Goal: Task Accomplishment & Management: Manage account settings

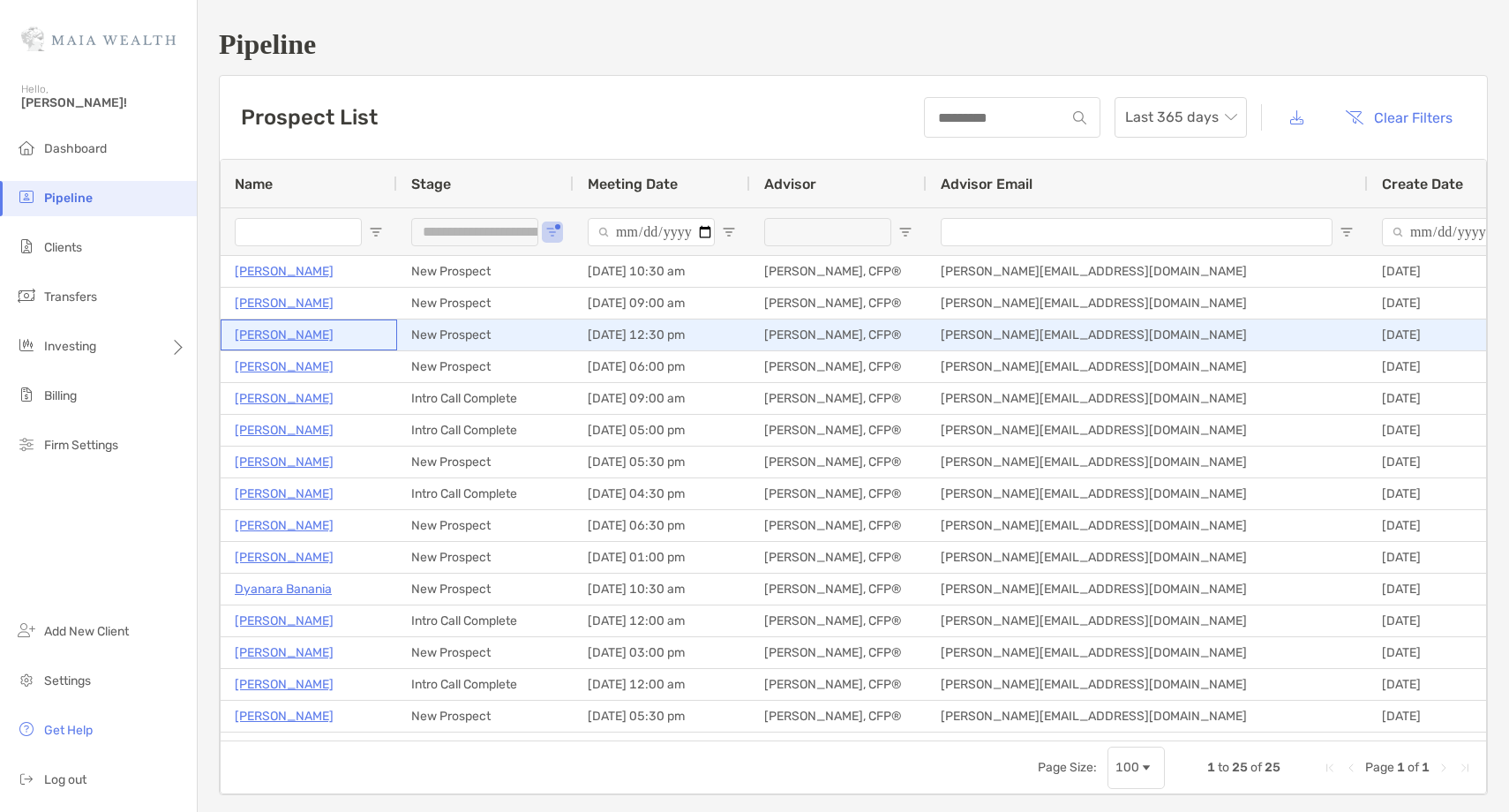
click at [306, 339] on p "[PERSON_NAME]" at bounding box center [284, 335] width 99 height 22
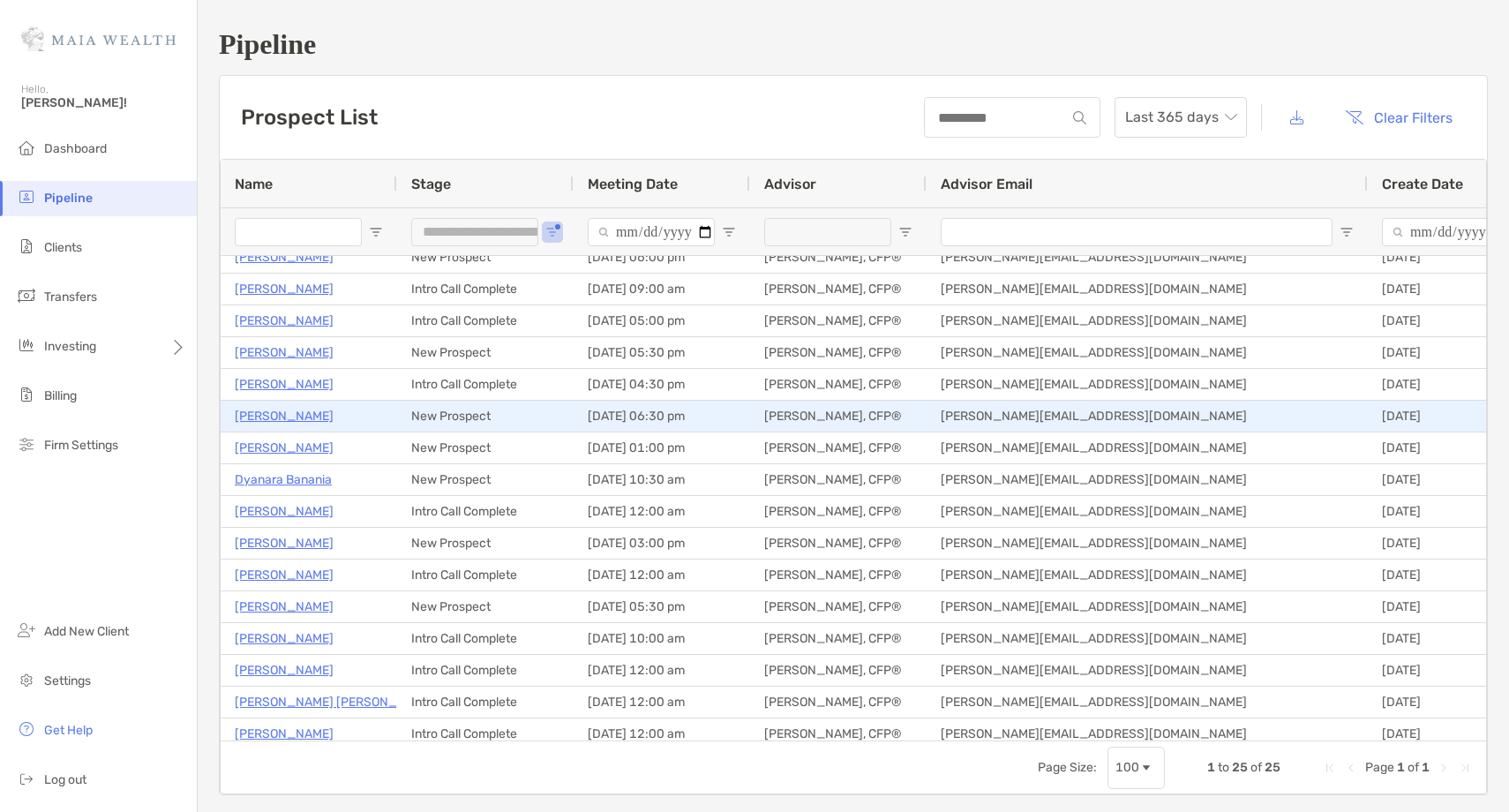
scroll to position [111, 0]
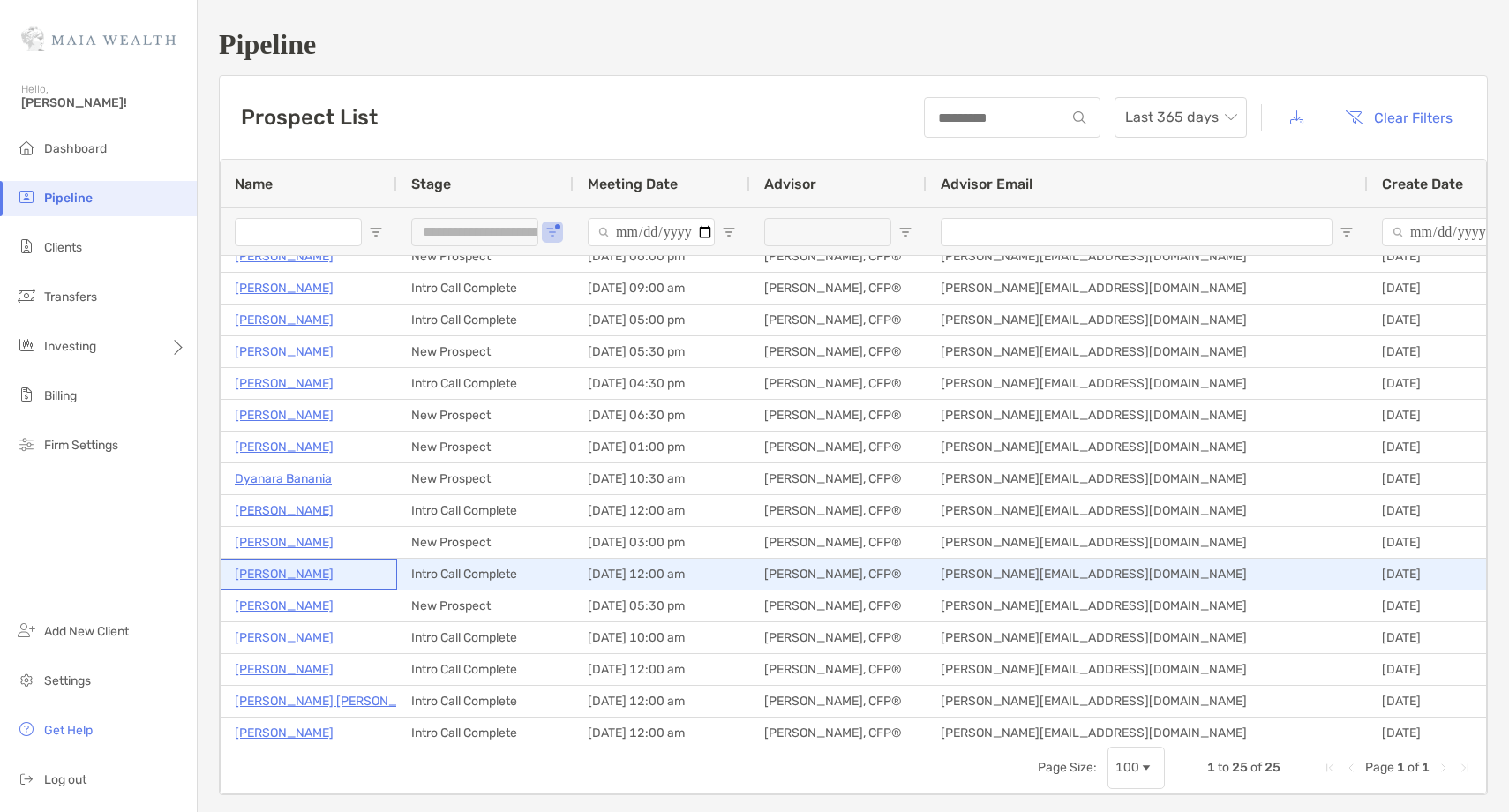
click at [301, 574] on p "Mary Heisterman" at bounding box center [284, 574] width 99 height 22
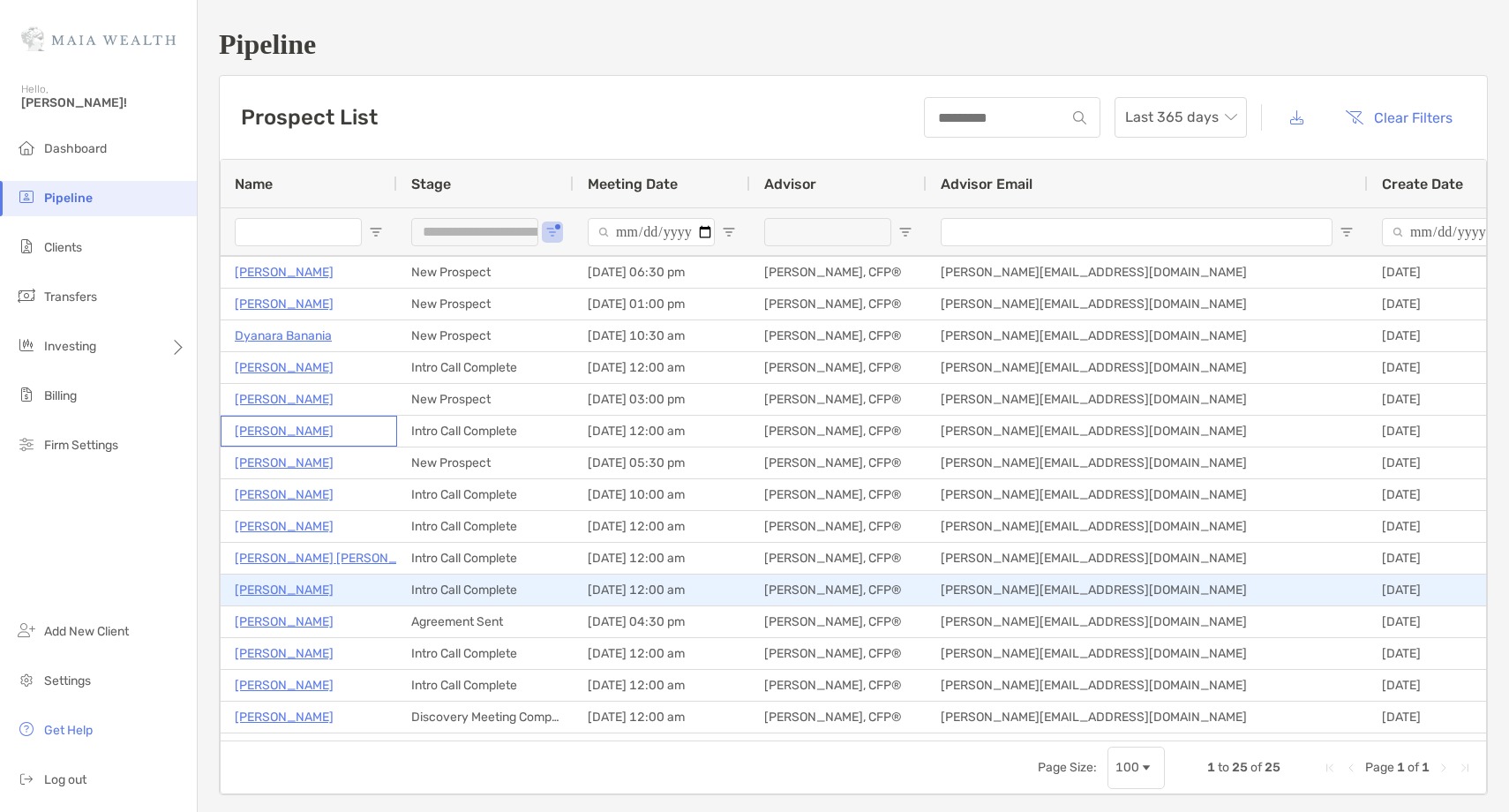
scroll to position [0, 0]
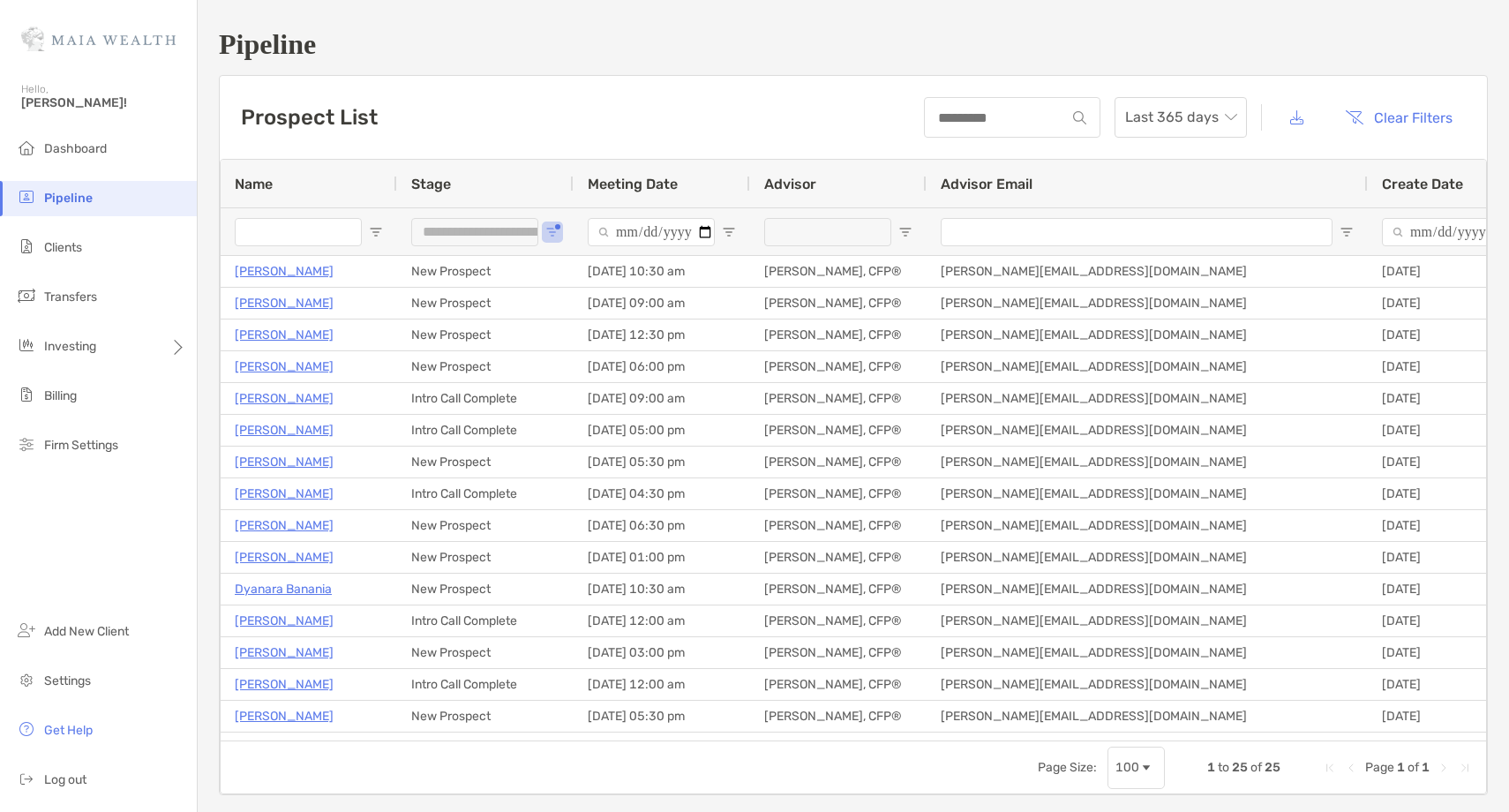
click at [273, 230] on input "Name Filter Input" at bounding box center [299, 232] width 128 height 28
type input "****"
type input "**********"
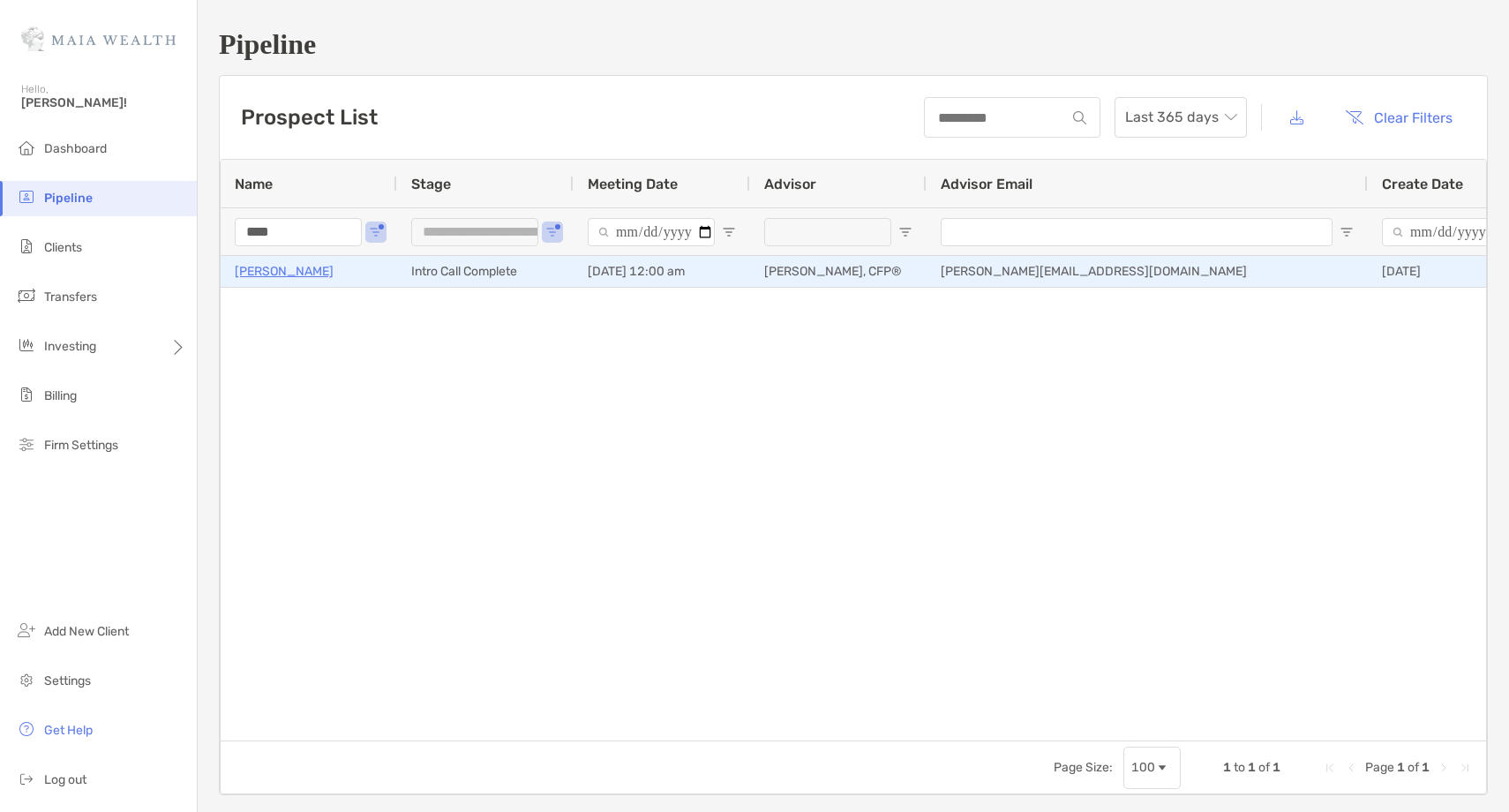
click at [258, 270] on p "Nate Guede" at bounding box center [284, 271] width 99 height 22
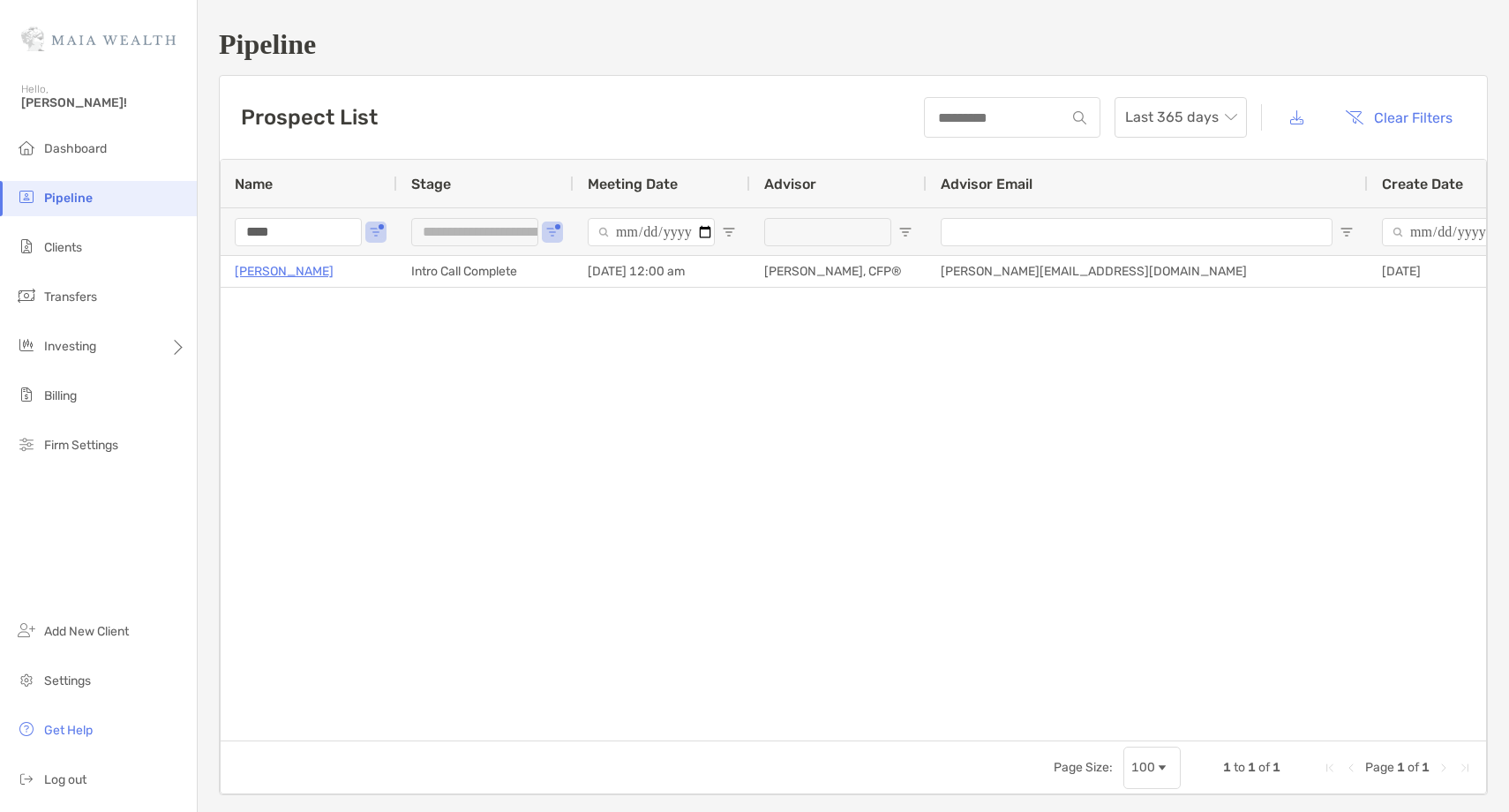
click at [272, 227] on input "****" at bounding box center [299, 232] width 128 height 28
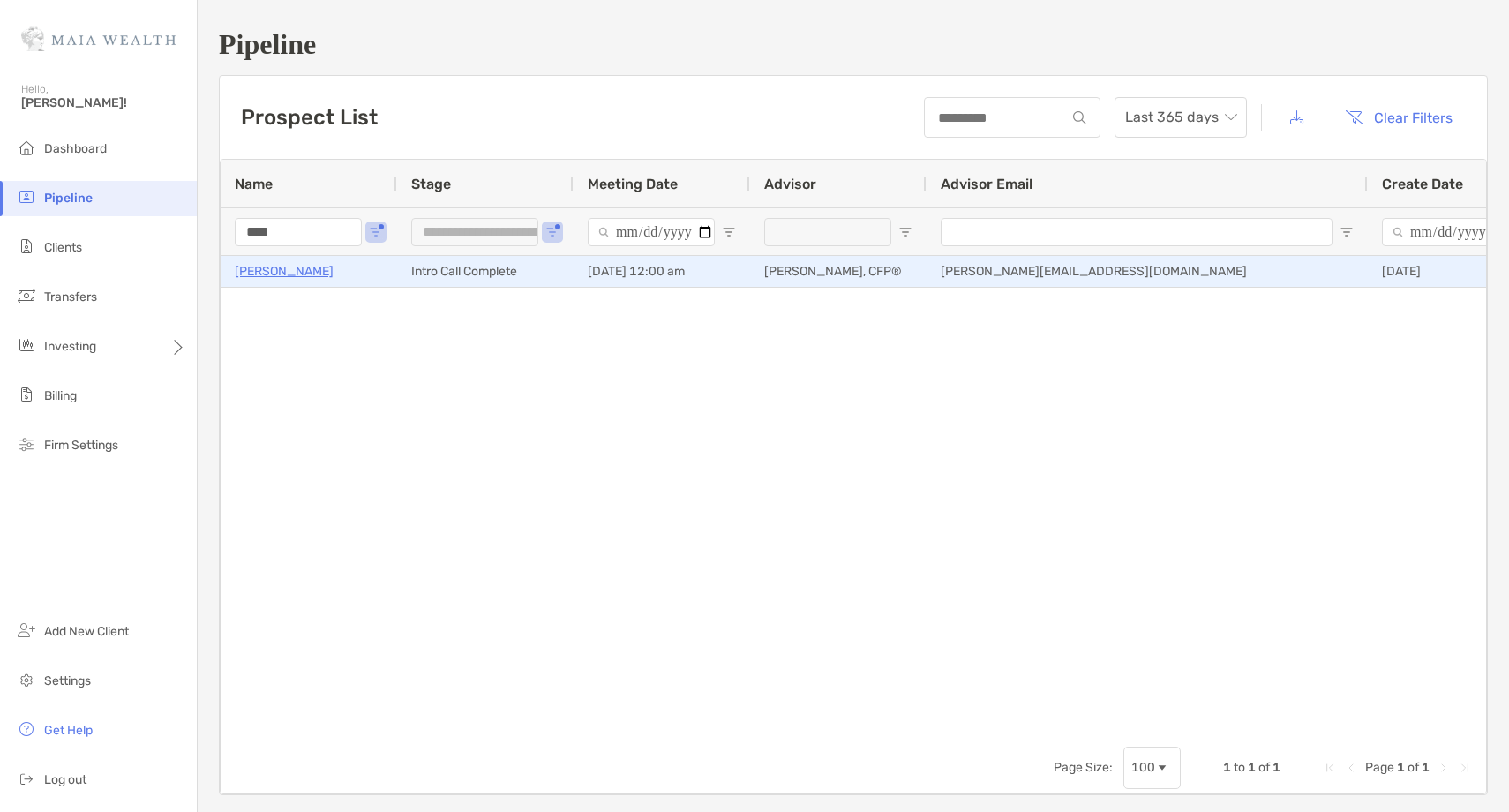
type input "****"
click at [268, 269] on p "[PERSON_NAME]" at bounding box center [284, 271] width 99 height 22
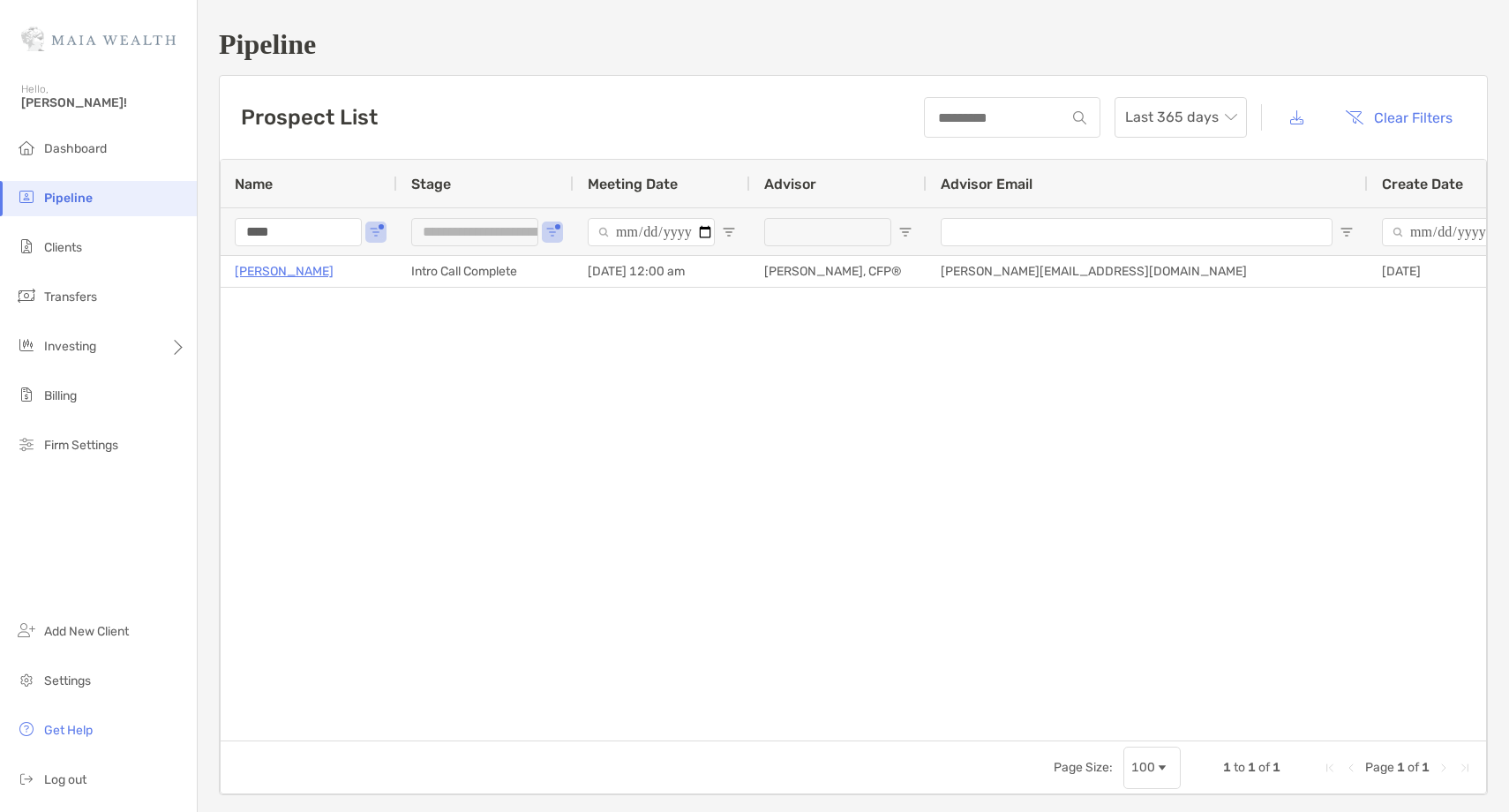
click at [315, 231] on input "****" at bounding box center [299, 232] width 128 height 28
type input "**********"
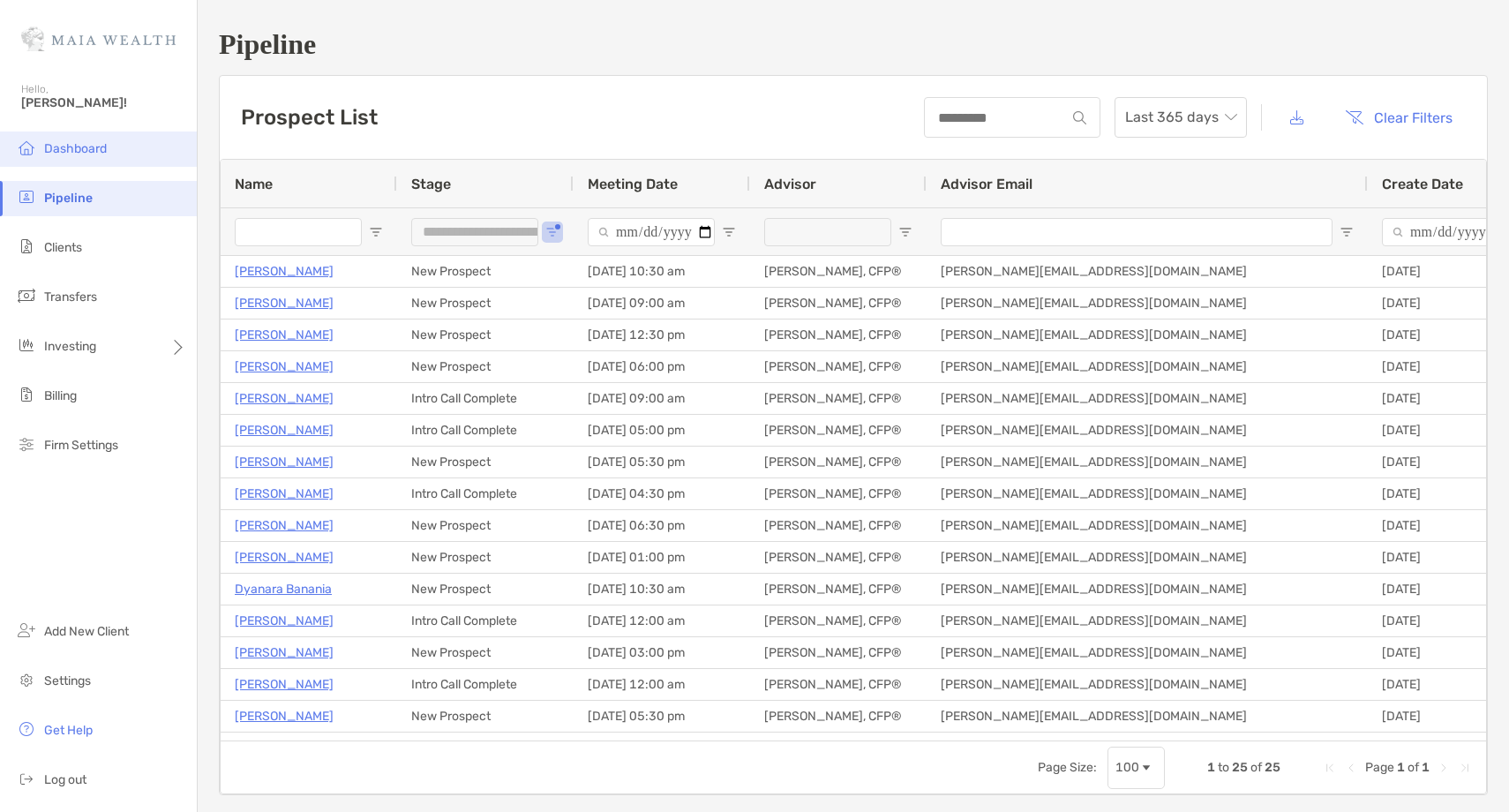
click at [138, 154] on li "Dashboard" at bounding box center [98, 148] width 196 height 35
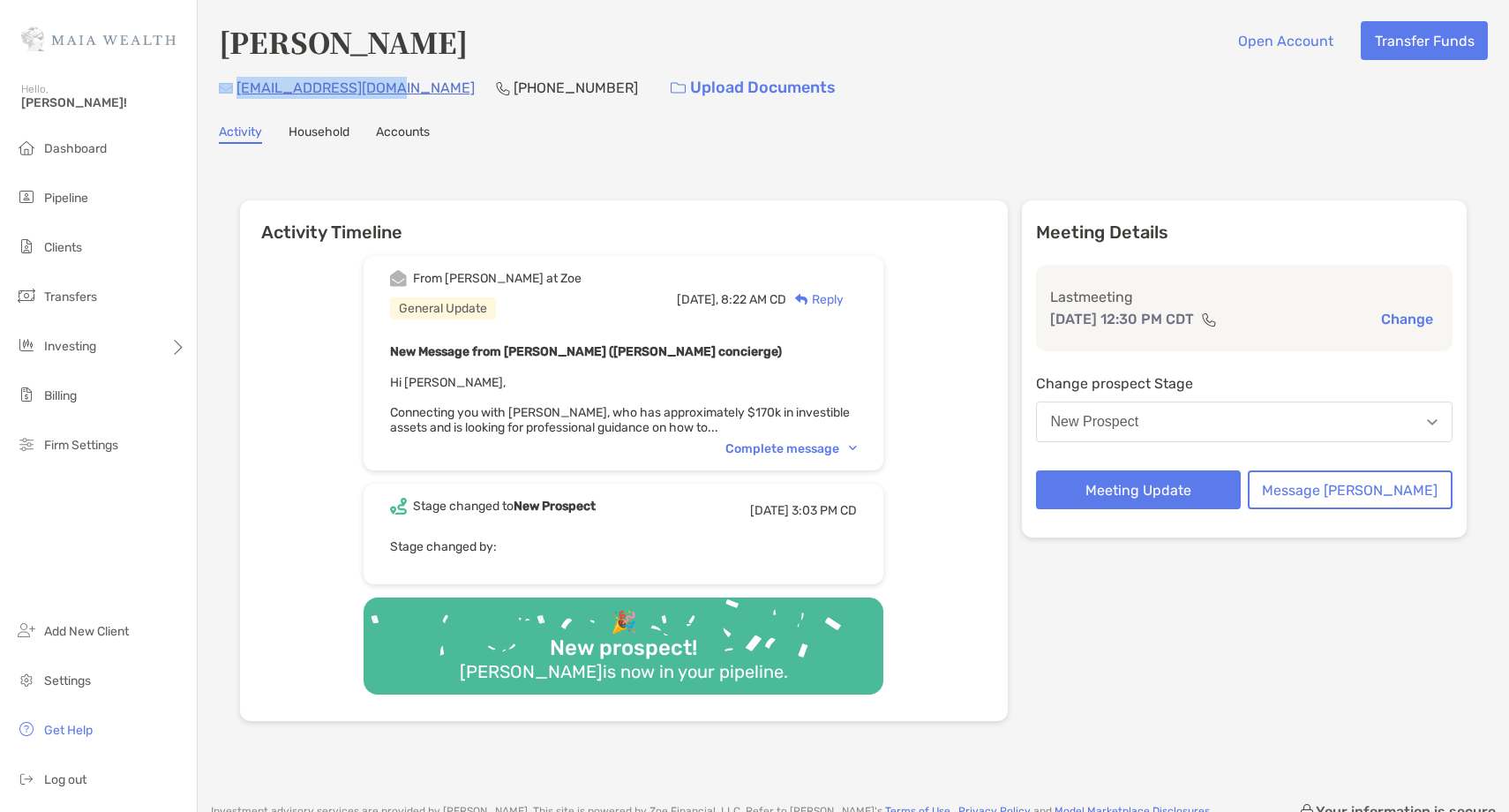
drag, startPoint x: 394, startPoint y: 89, endPoint x: 229, endPoint y: 88, distance: 165.0
click at [229, 88] on div "czimmer112@gmail.com (773) 633-3794 Upload Documents" at bounding box center [853, 88] width 1269 height 38
copy div "czimmer112@gmail.com"
click at [519, 82] on p "(773) 633-3794" at bounding box center [575, 88] width 125 height 22
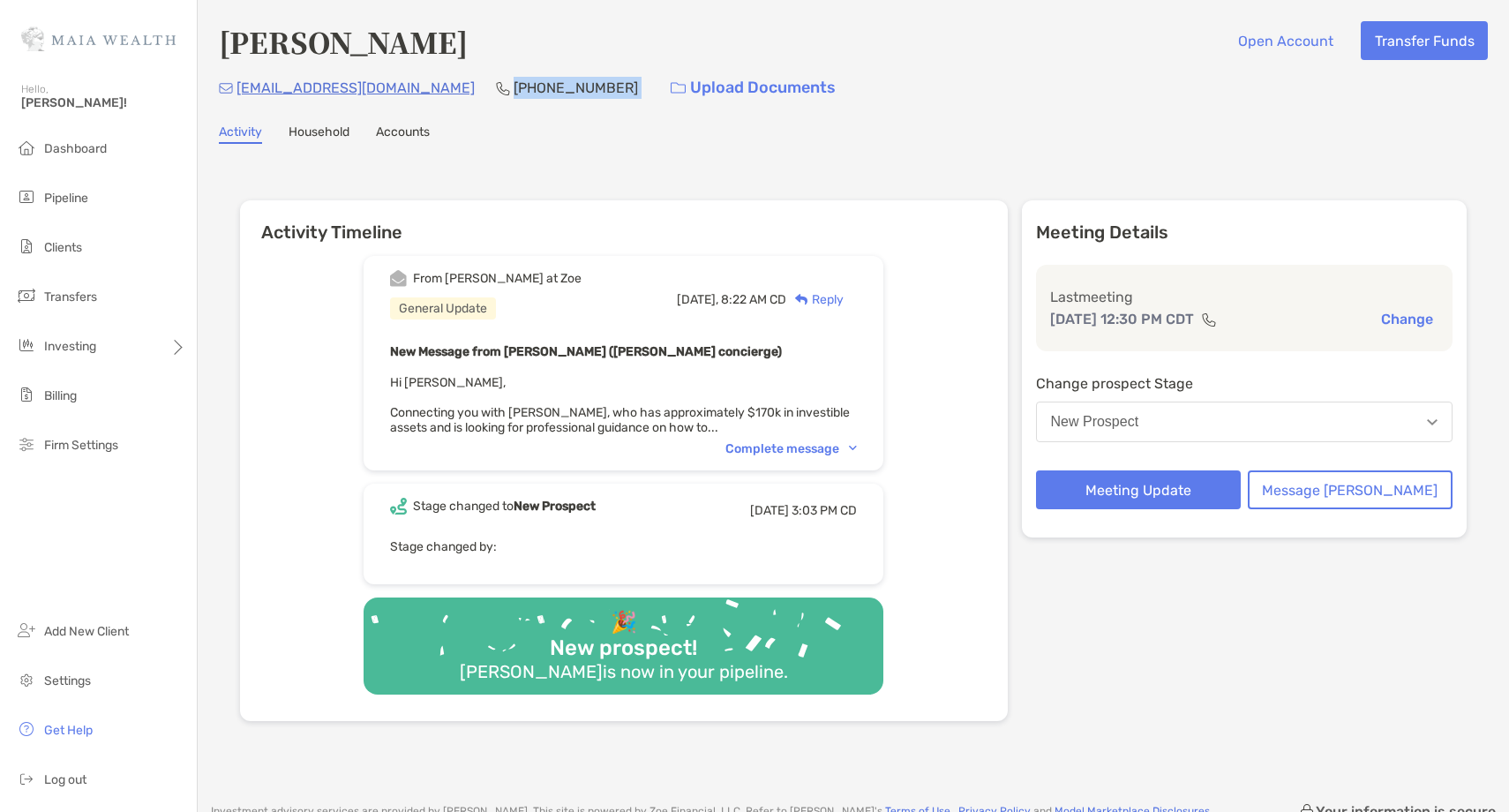
click at [519, 82] on p "(773) 633-3794" at bounding box center [575, 88] width 125 height 22
copy p "(773) 633-3794"
click at [1199, 415] on button "New Prospect" at bounding box center [1245, 421] width 418 height 41
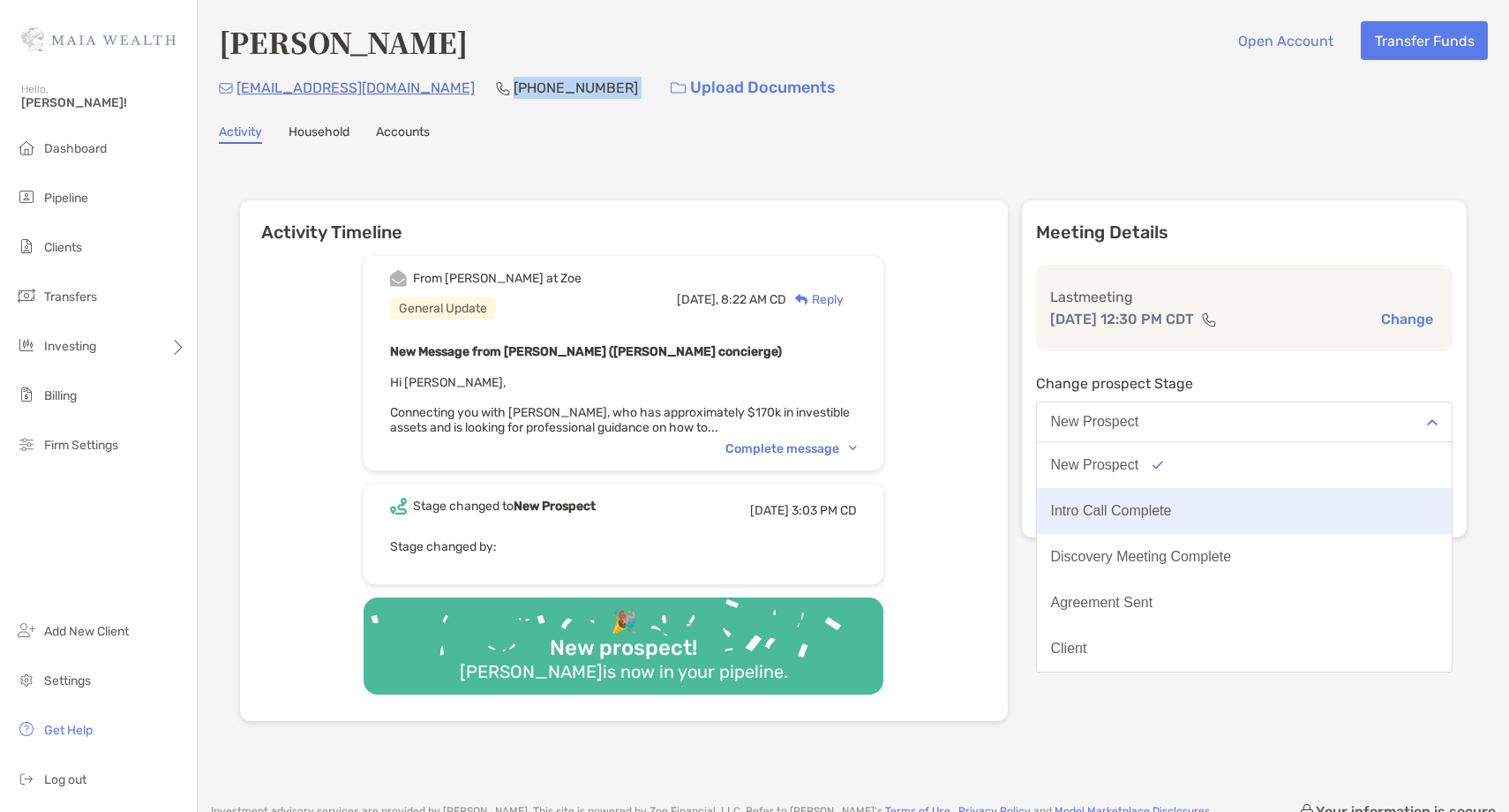
click at [1174, 499] on button "Intro Call Complete" at bounding box center [1244, 511] width 416 height 46
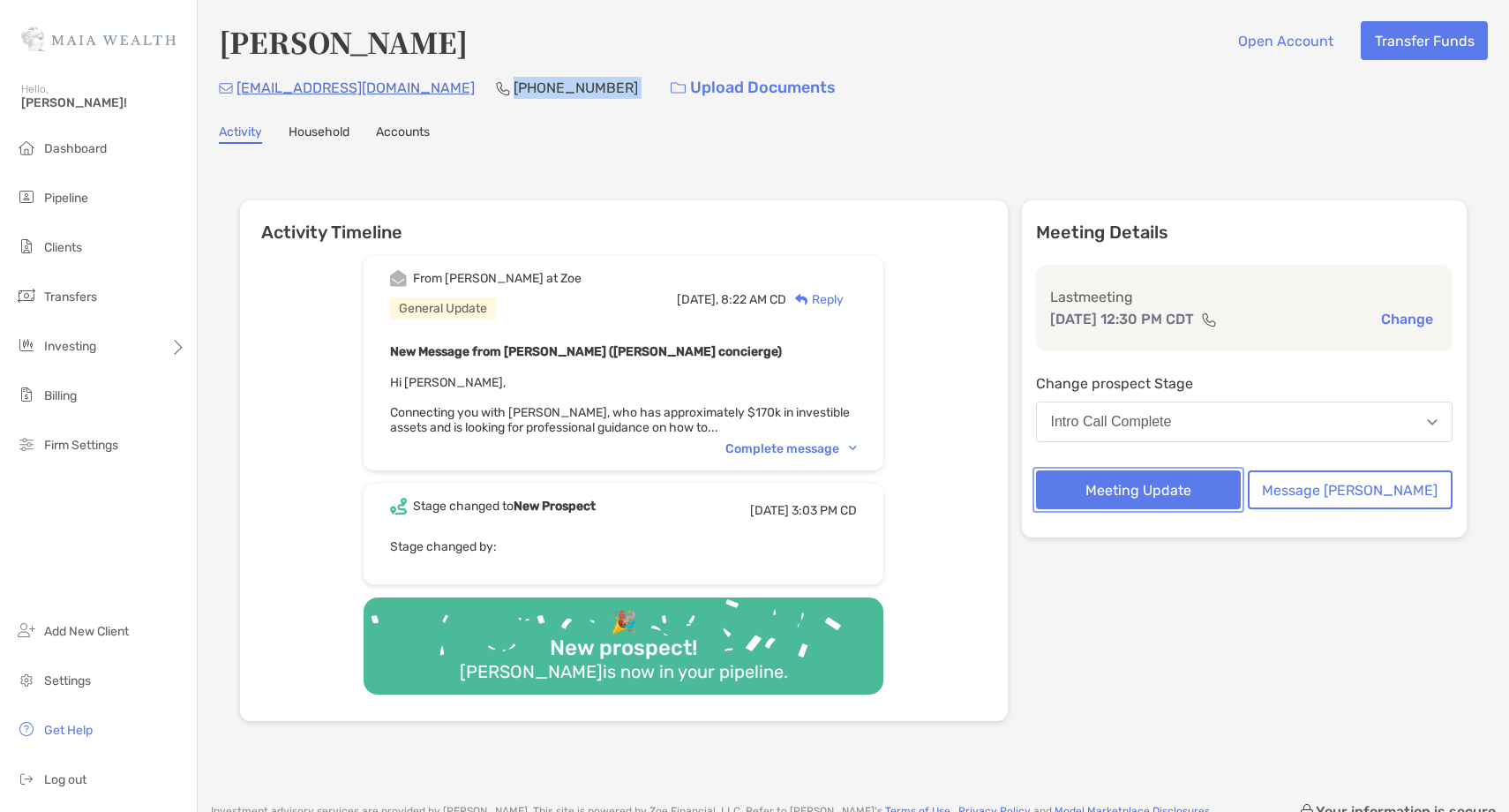
click at [1166, 496] on button "Meeting Update" at bounding box center [1138, 489] width 204 height 39
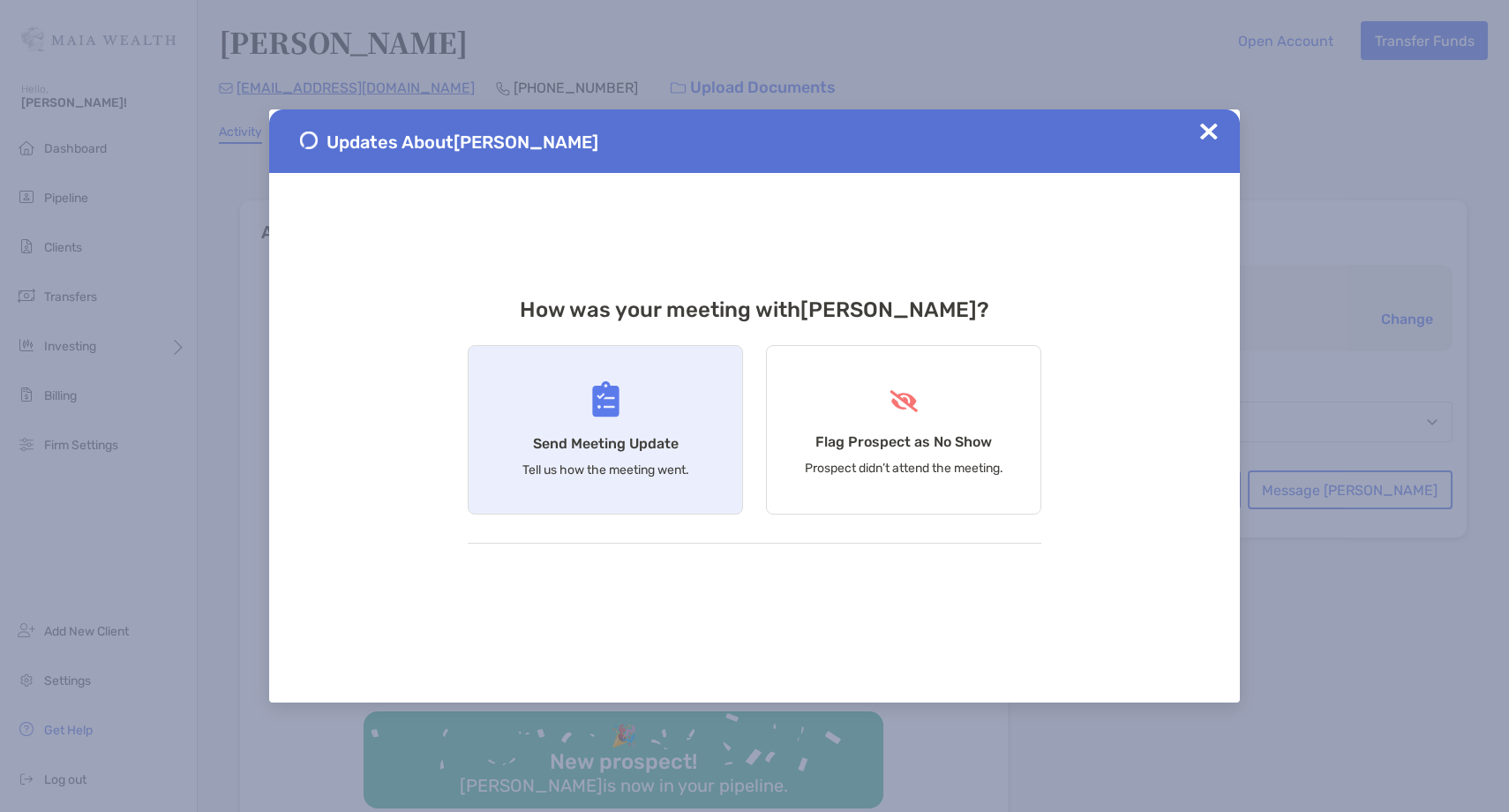
click at [596, 430] on div "Send Meeting Update Tell us how the meeting went." at bounding box center [605, 429] width 275 height 169
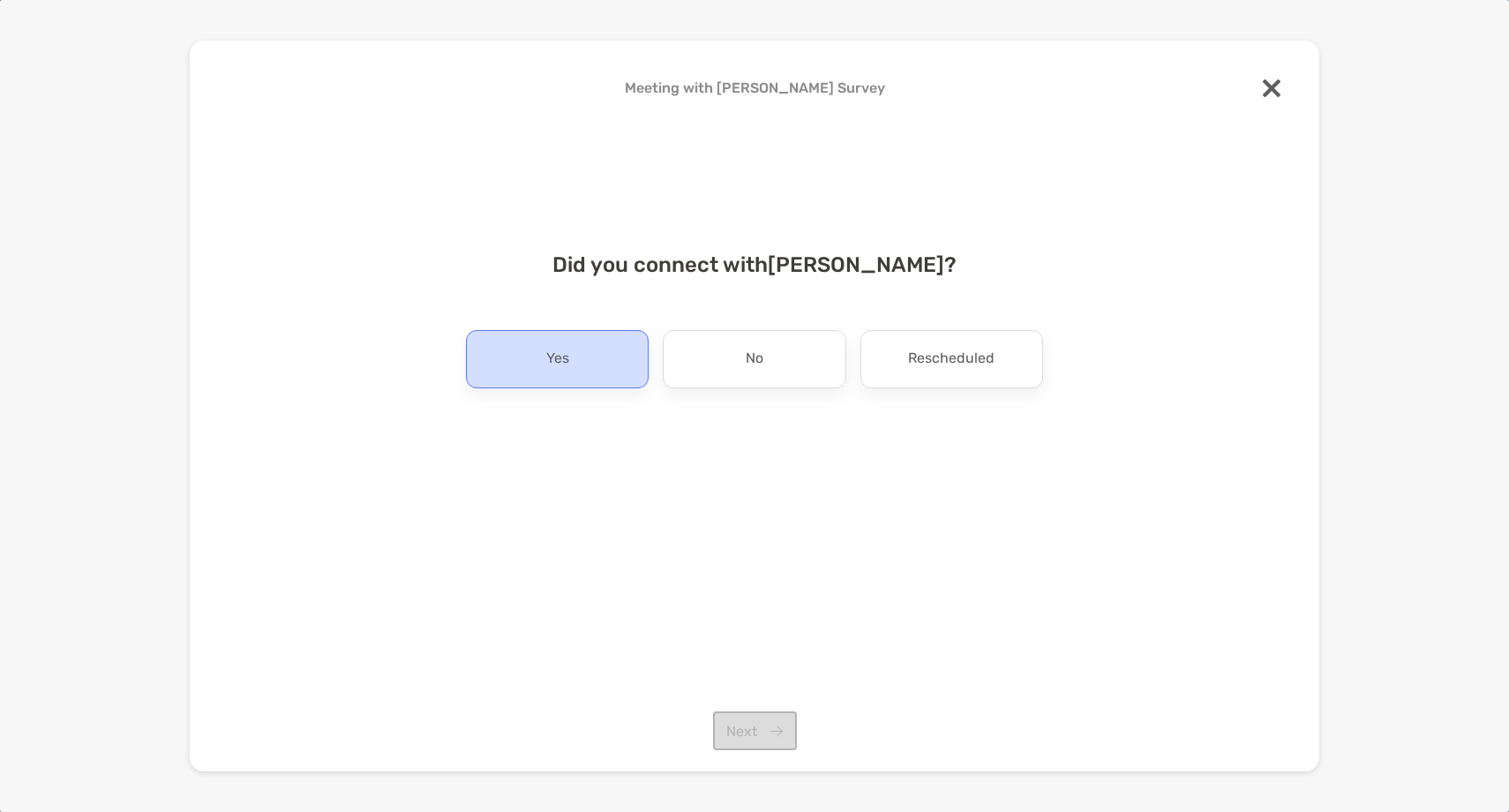
click at [581, 366] on div "Yes" at bounding box center [557, 359] width 182 height 58
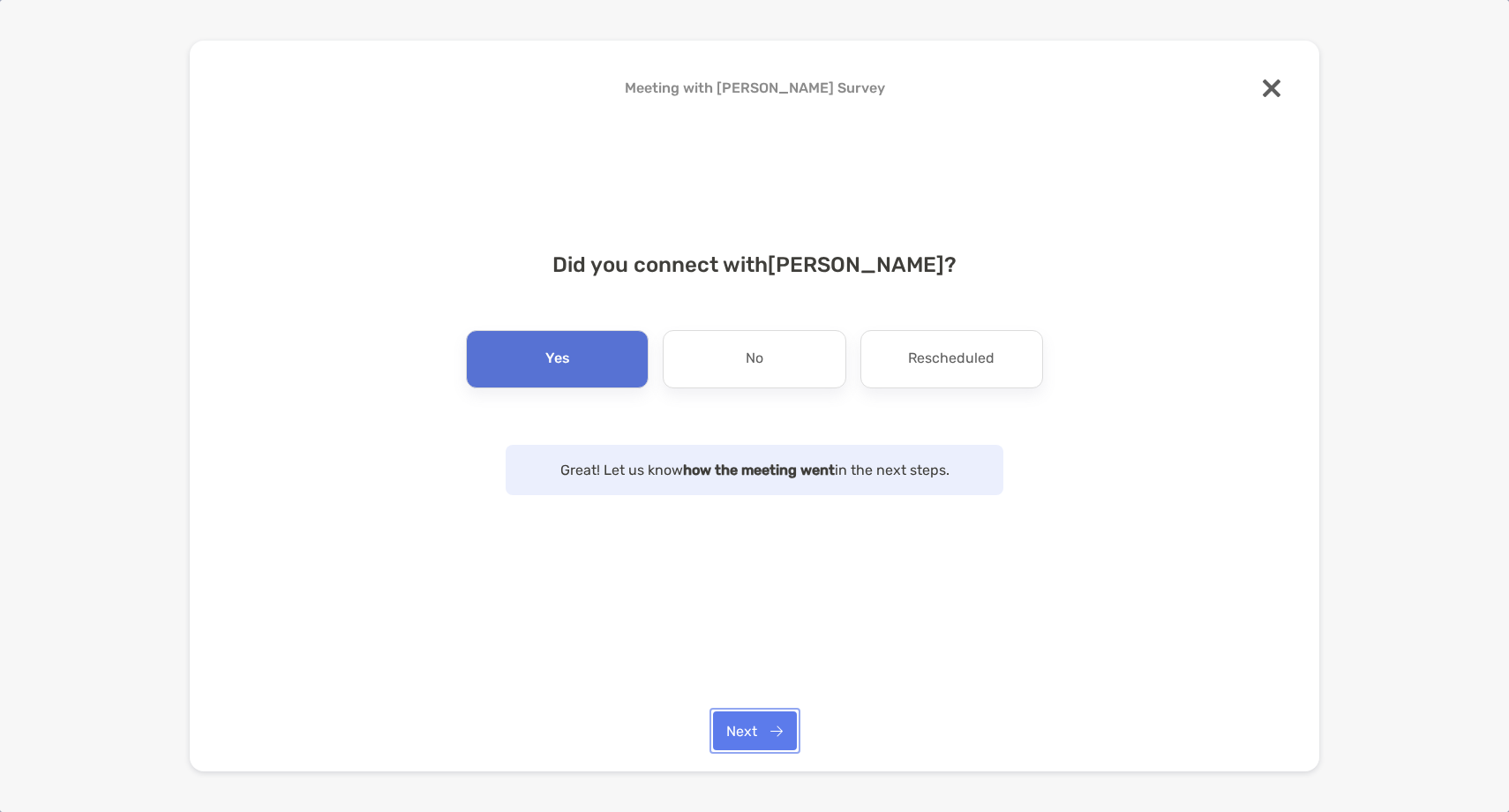
click at [765, 723] on button "Next" at bounding box center [754, 730] width 84 height 39
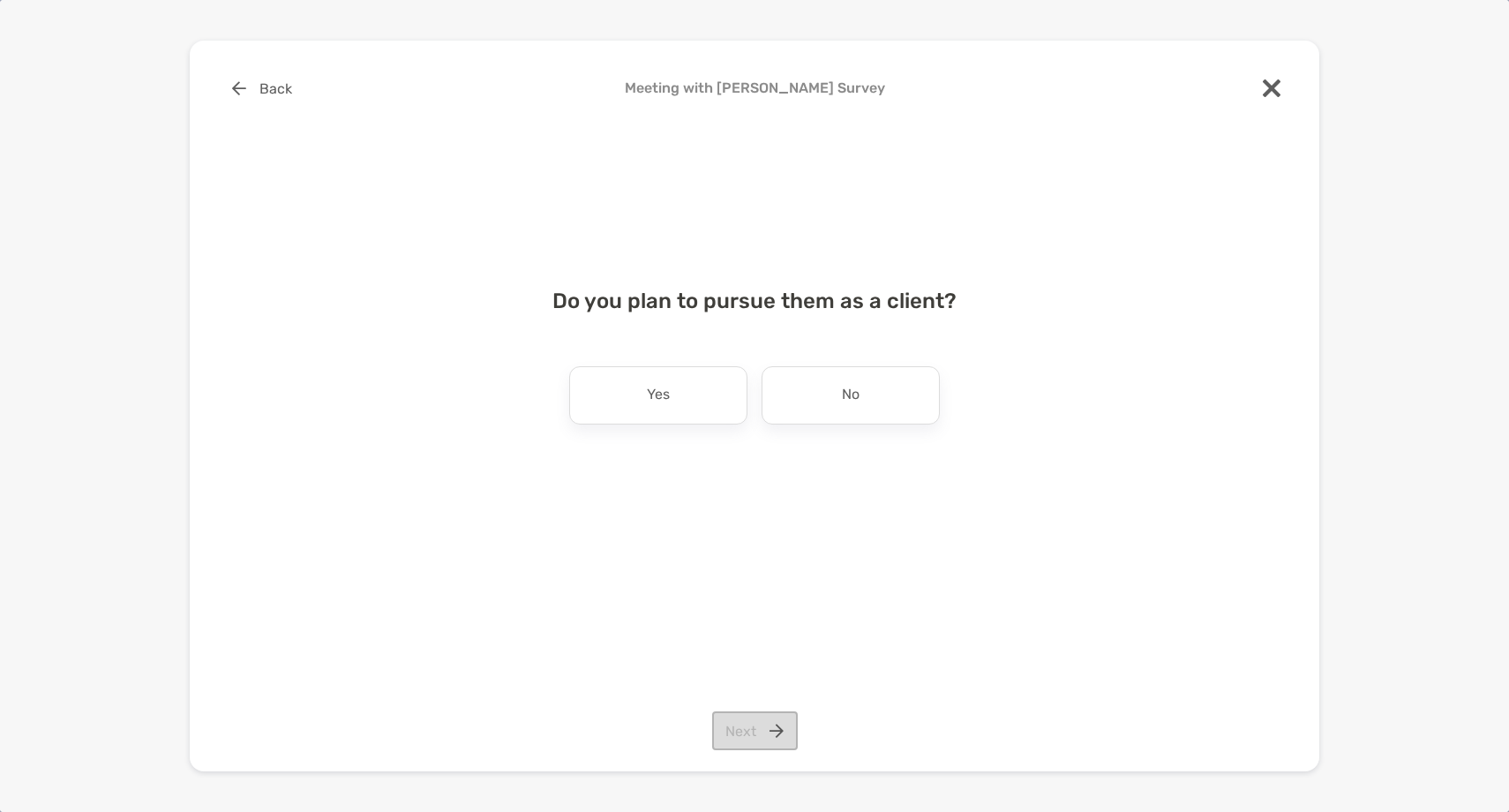
click at [678, 424] on div "Do you plan to pursue them as a client? Yes No Next" at bounding box center [754, 374] width 1073 height 213
click at [678, 406] on div "Yes" at bounding box center [658, 395] width 178 height 58
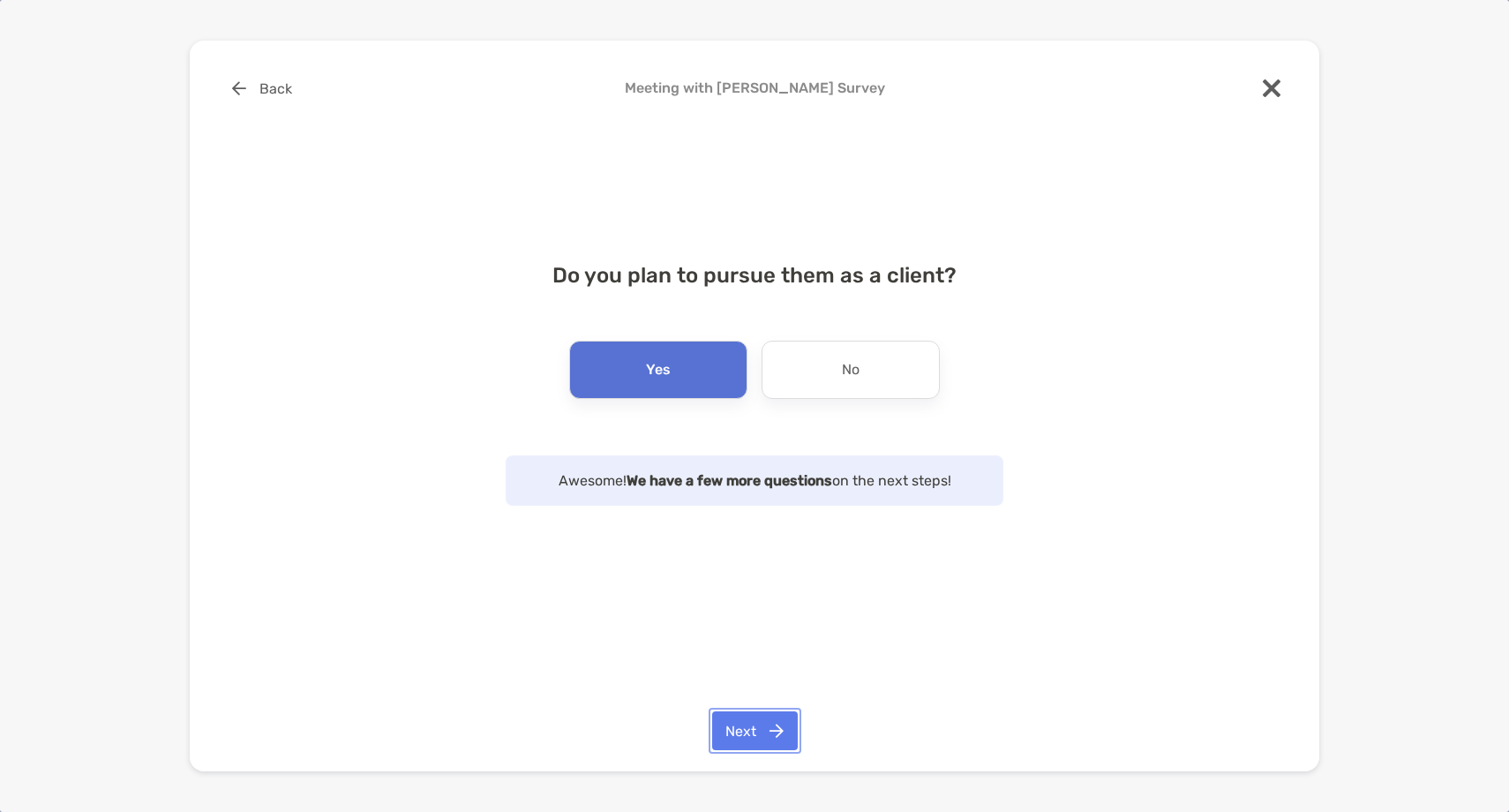
click at [756, 729] on button "Next" at bounding box center [755, 730] width 86 height 39
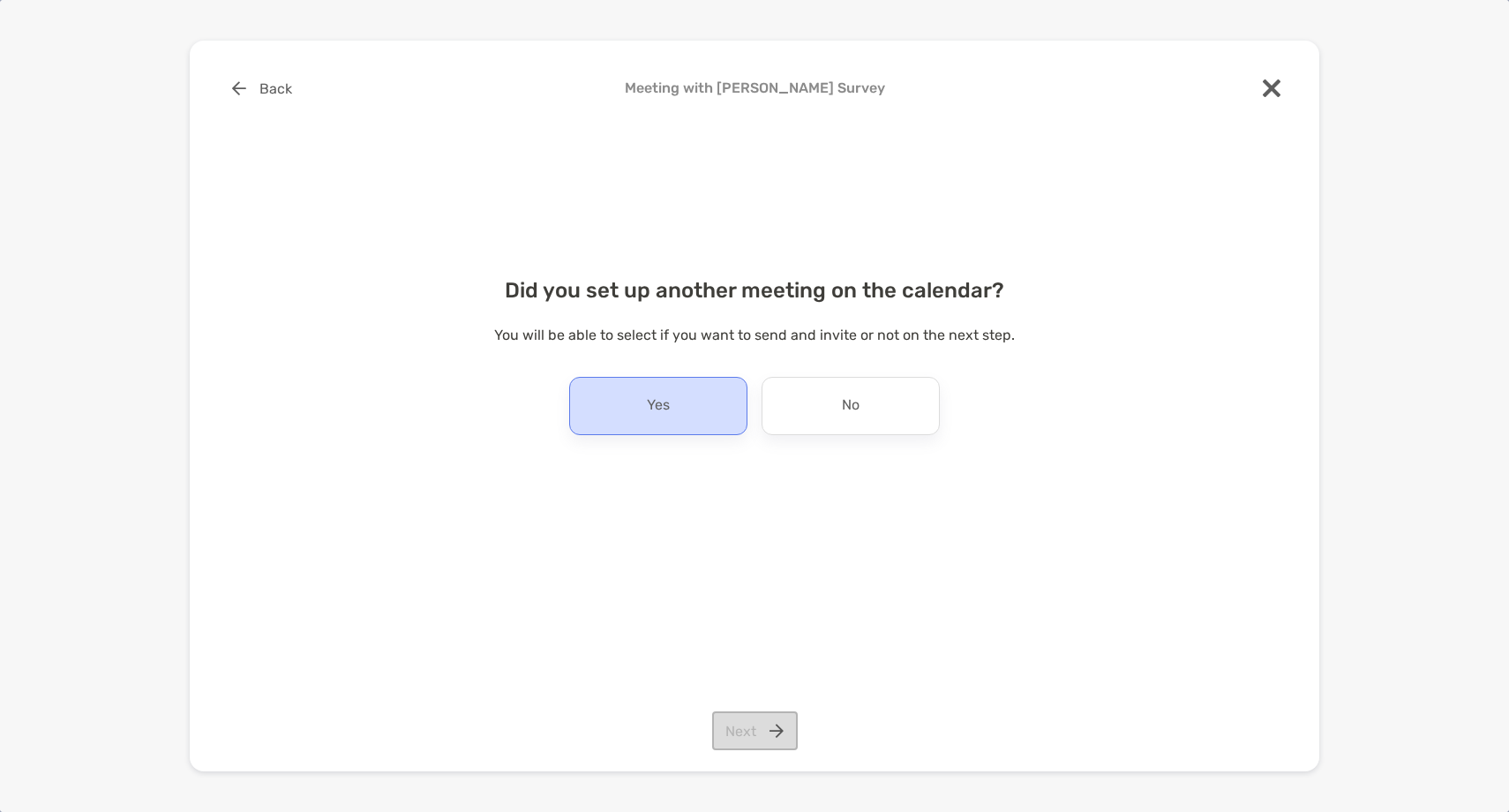
click at [691, 412] on div "Yes" at bounding box center [658, 406] width 178 height 58
click at [782, 737] on button "Next" at bounding box center [755, 730] width 86 height 39
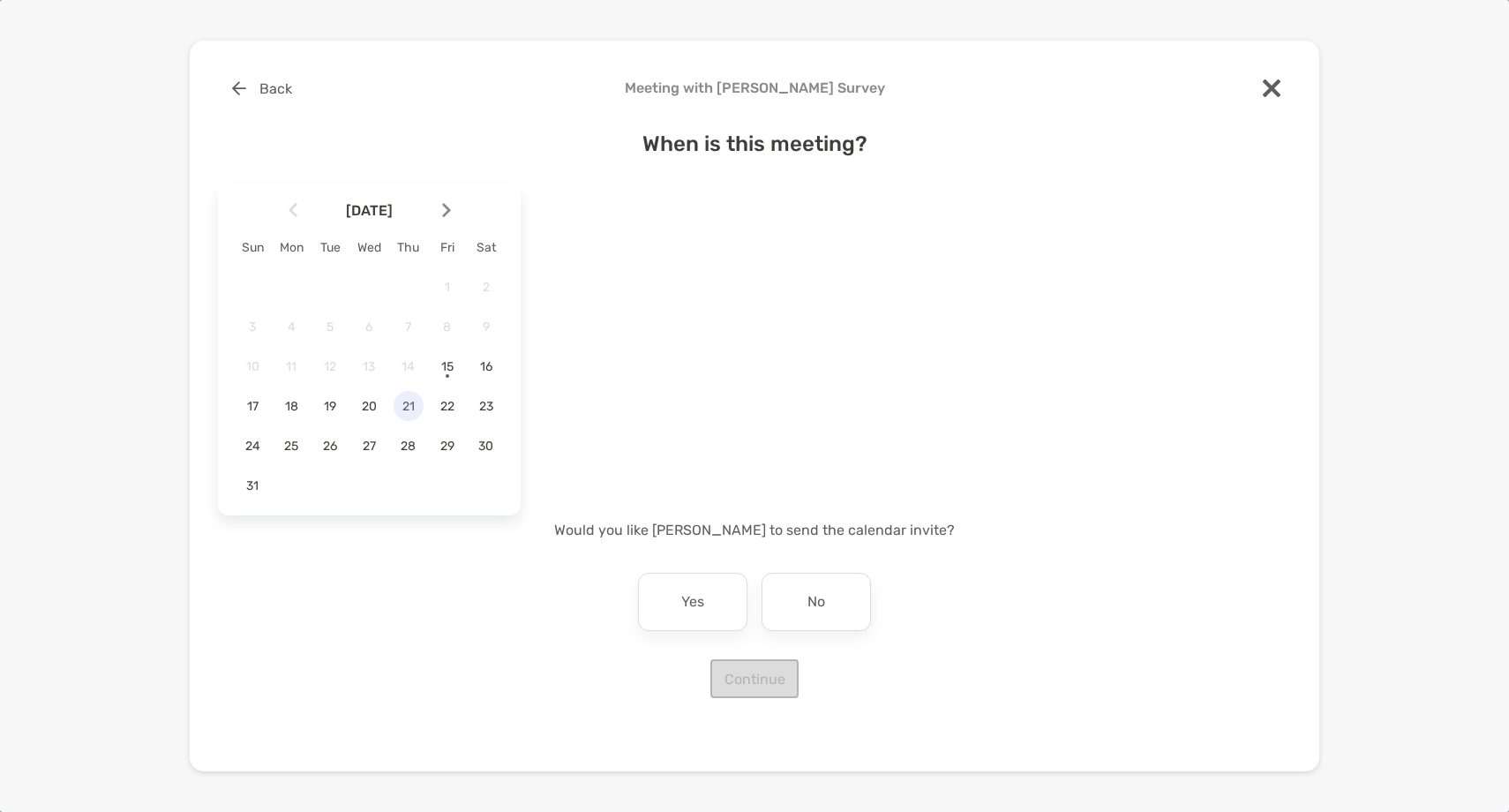
click at [418, 406] on span "21" at bounding box center [409, 406] width 30 height 15
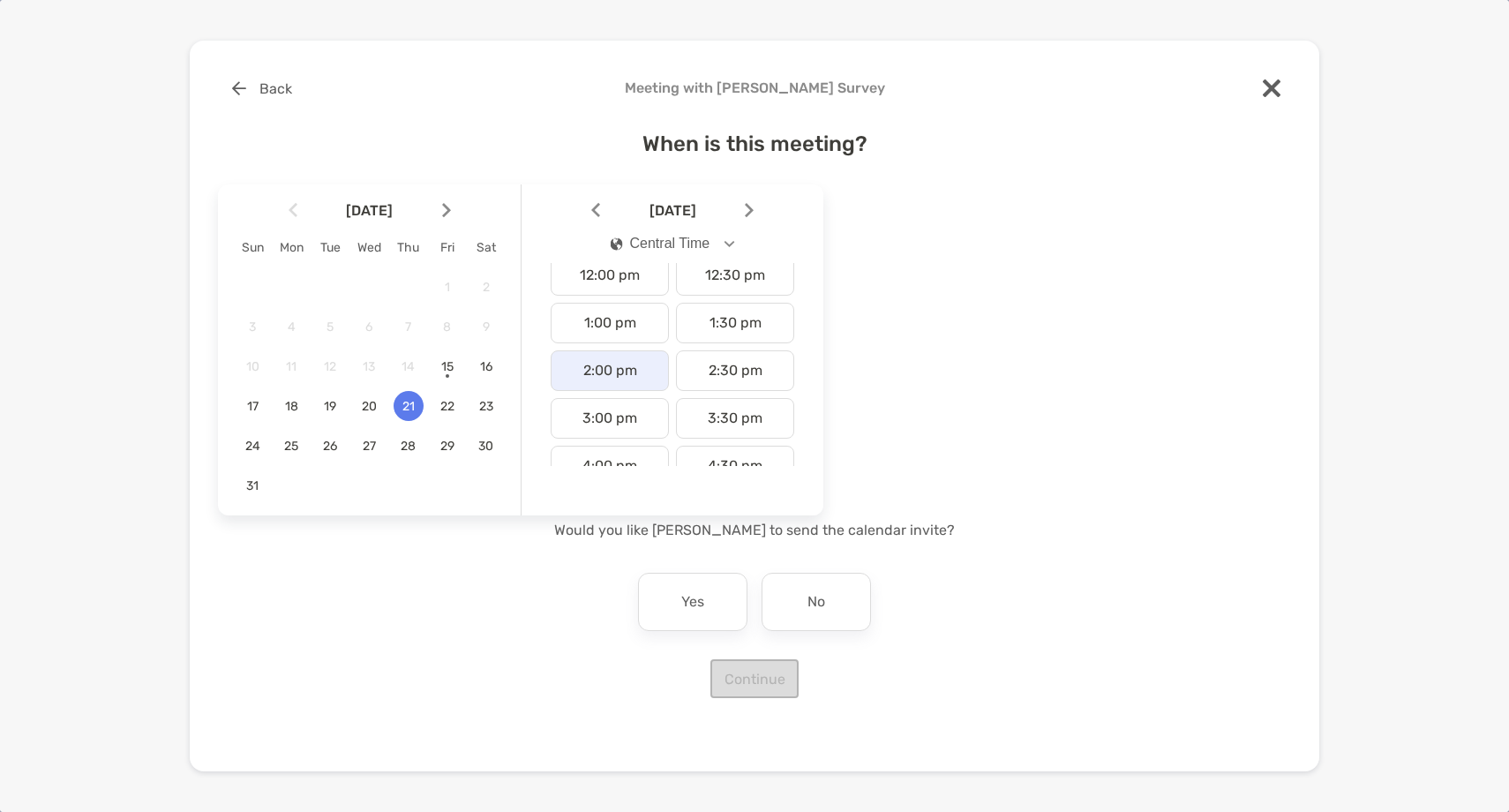
click at [624, 361] on div "2:00 pm" at bounding box center [610, 371] width 119 height 41
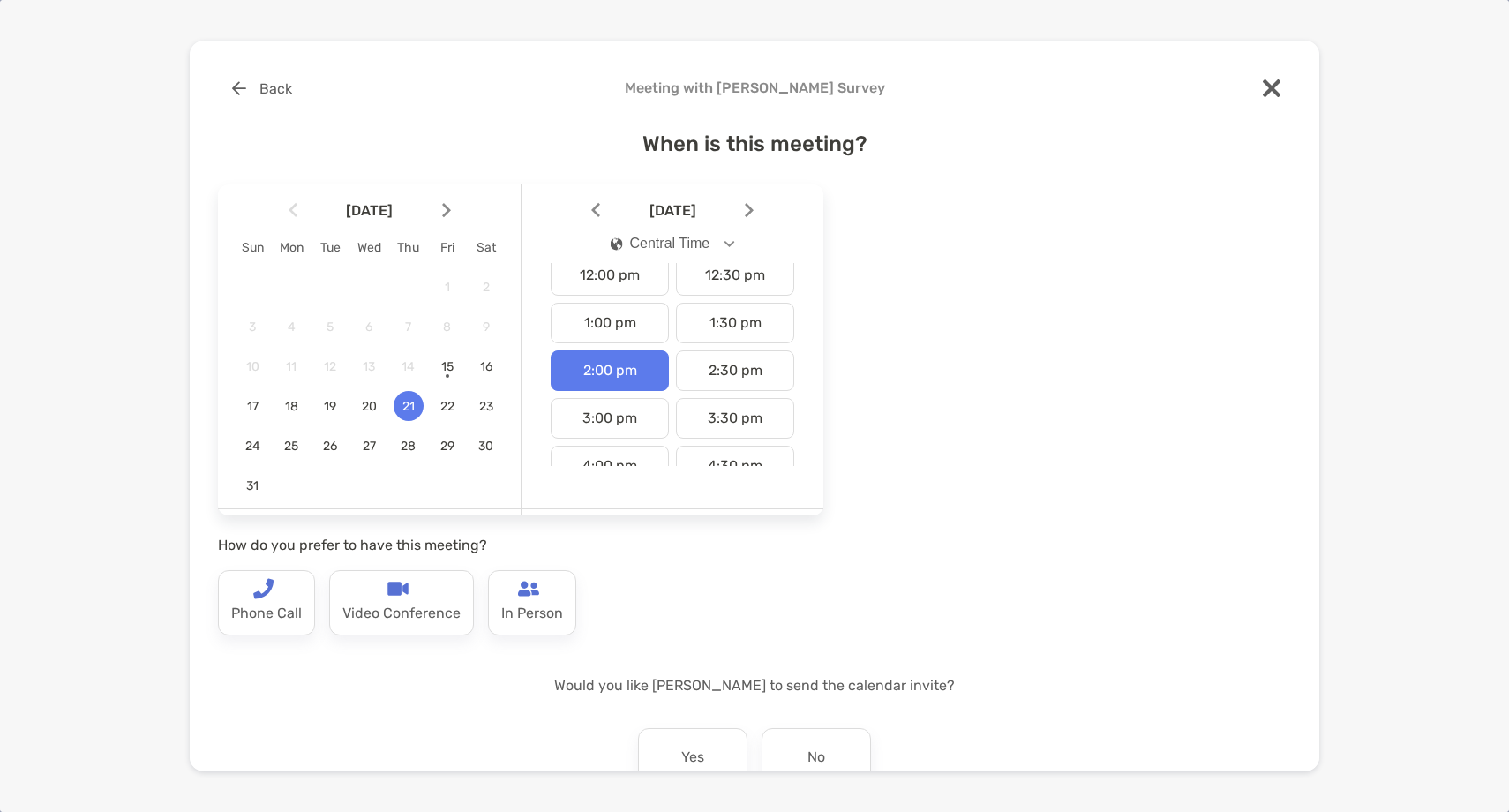
click at [196, 596] on div "Back Meeting with Cole Zimmerman Survey When is this meeting? August 2025 Sun M…" at bounding box center [754, 406] width 1129 height 730
click at [243, 603] on p "Phone Call" at bounding box center [266, 613] width 71 height 28
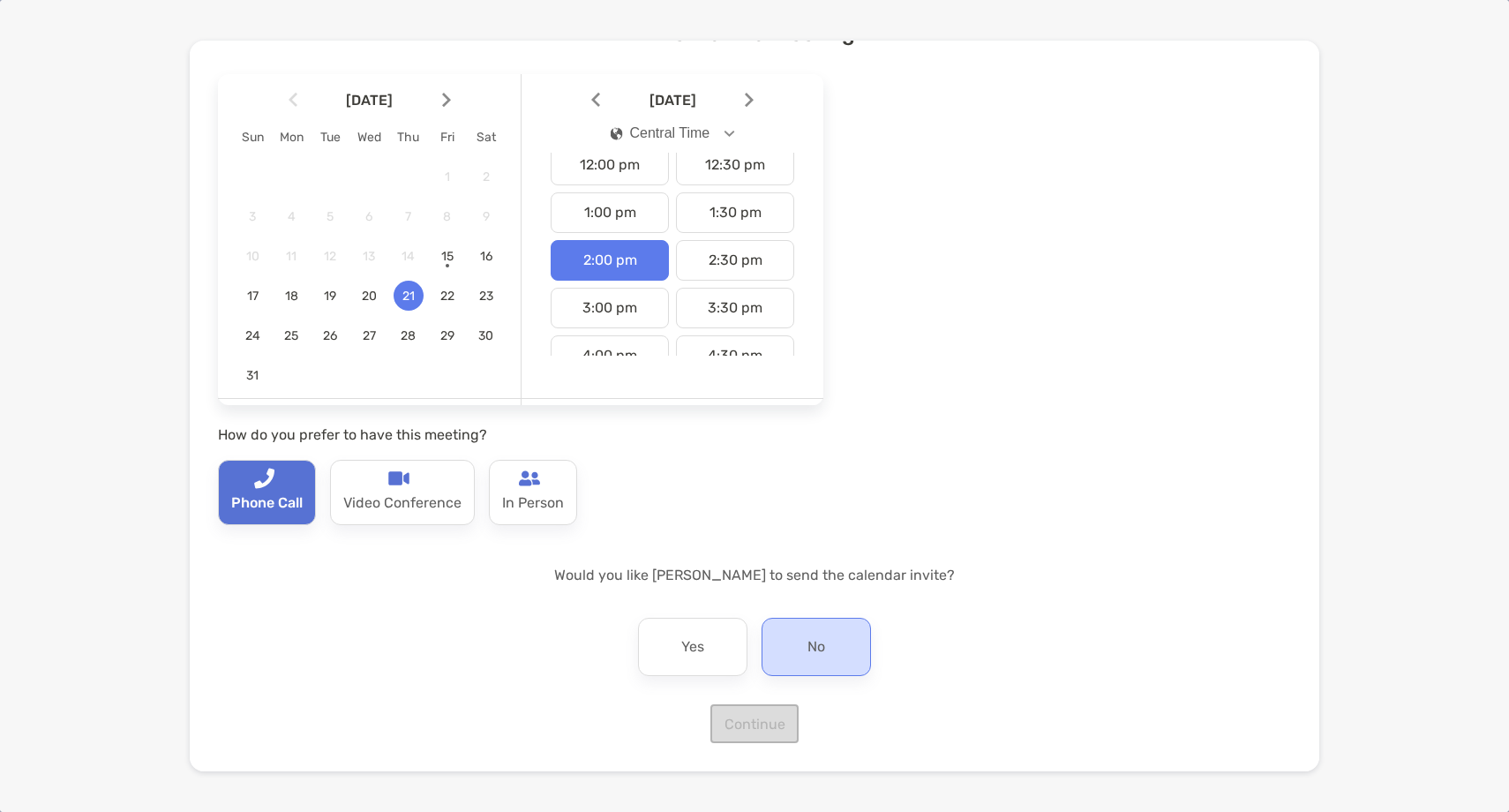
click at [855, 659] on div "No" at bounding box center [816, 647] width 110 height 58
click at [787, 694] on div "When is this meeting? August 2025 Sun Mon Tue Wed Thu Fri Sat 1 2 3 4 5 6 7 8 9…" at bounding box center [754, 372] width 1073 height 743
click at [759, 725] on button "Continue" at bounding box center [754, 723] width 89 height 39
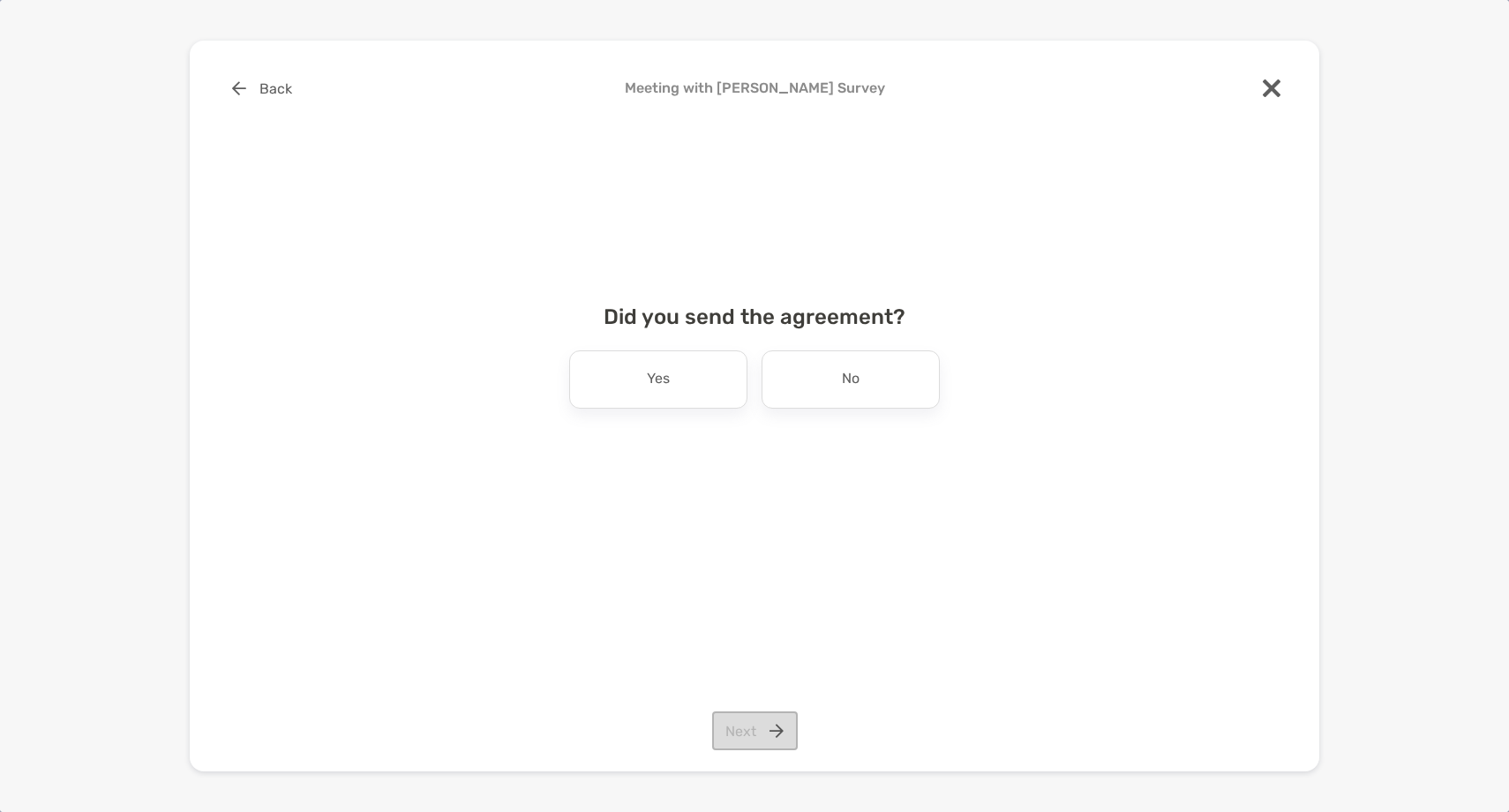
scroll to position [0, 0]
click at [655, 389] on p "Yes" at bounding box center [658, 380] width 23 height 28
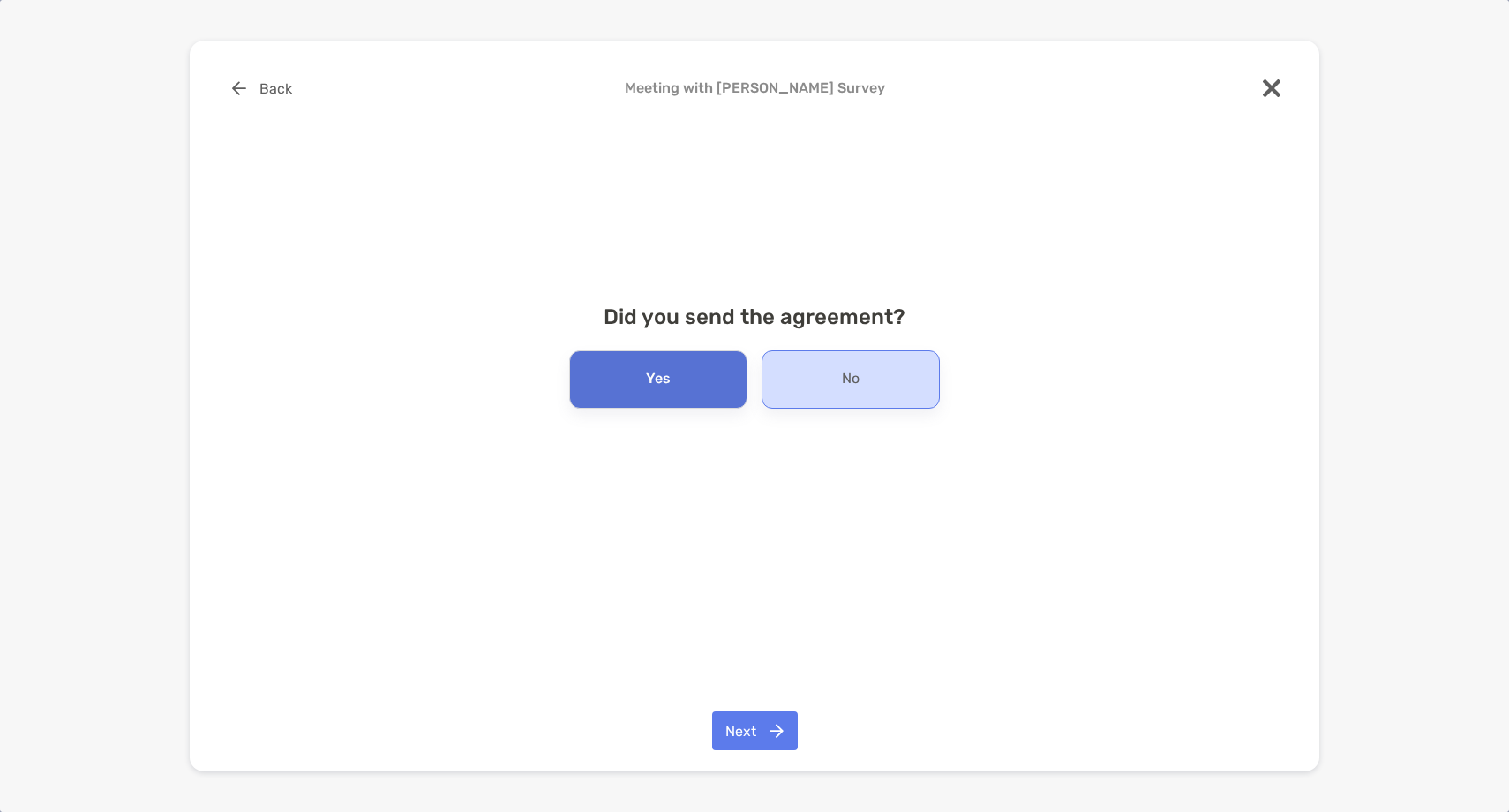
click at [865, 385] on div "No" at bounding box center [850, 380] width 178 height 58
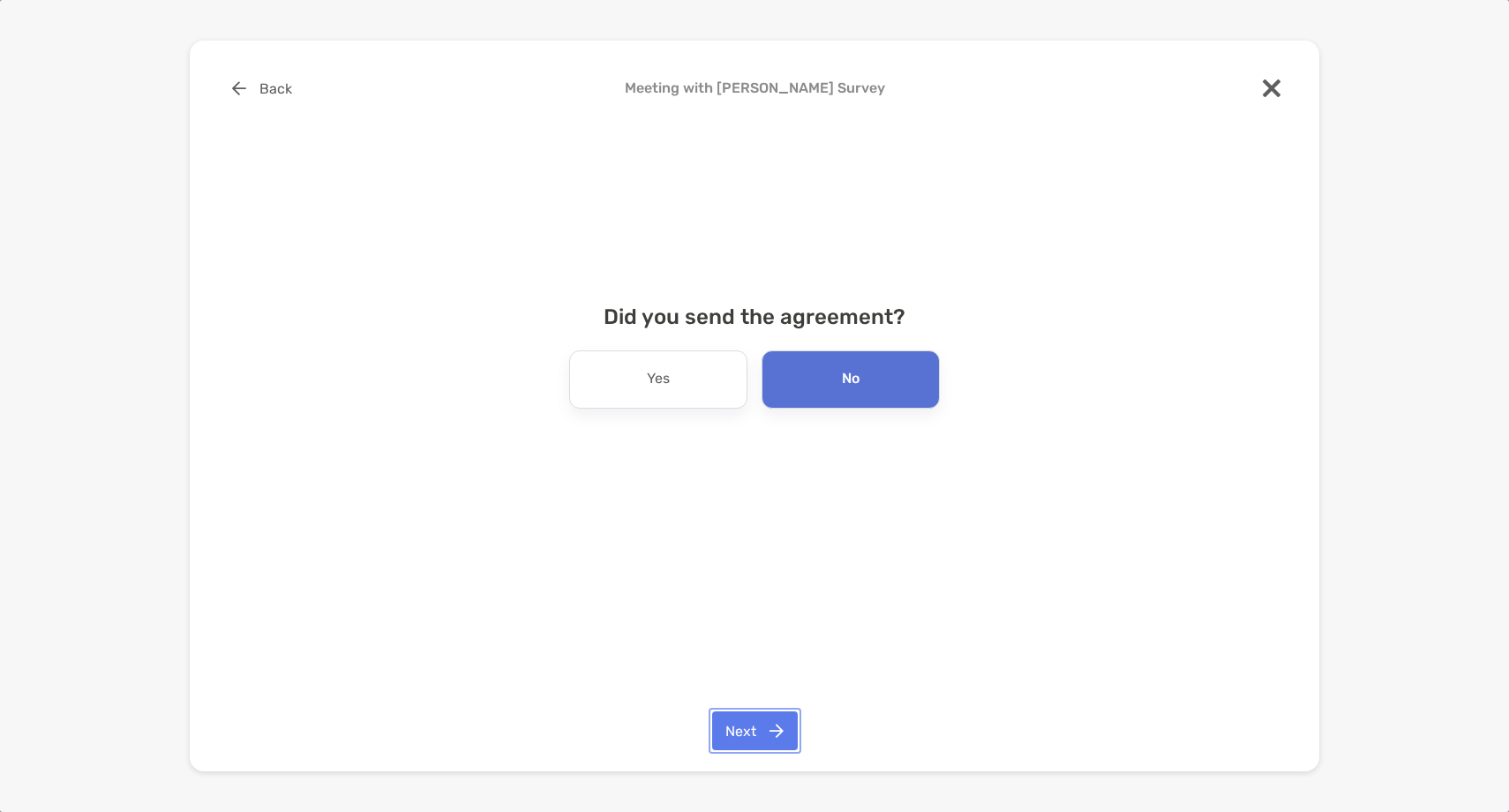
click at [745, 732] on button "Next" at bounding box center [755, 730] width 86 height 39
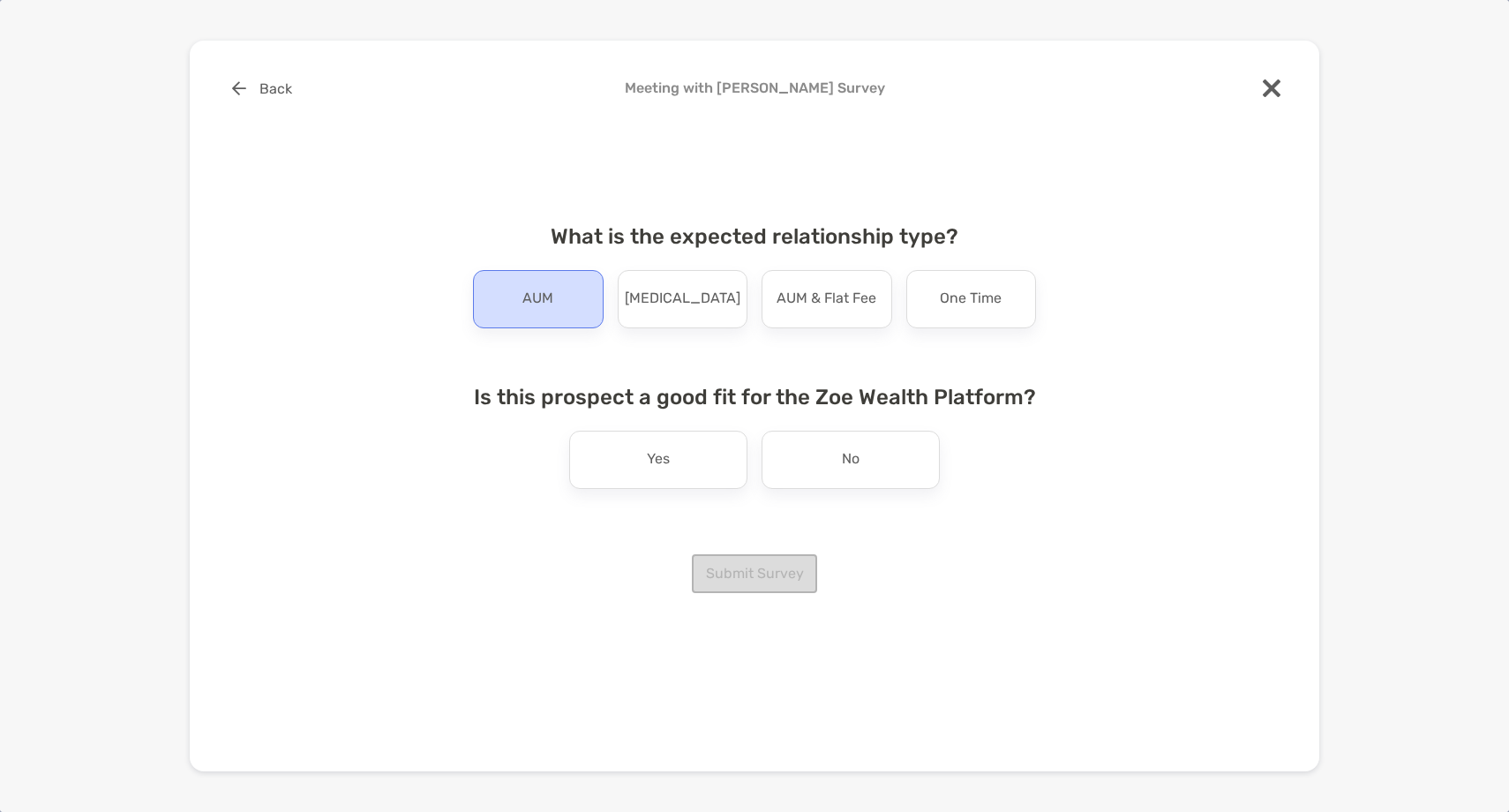
click at [575, 325] on div "AUM" at bounding box center [538, 299] width 131 height 58
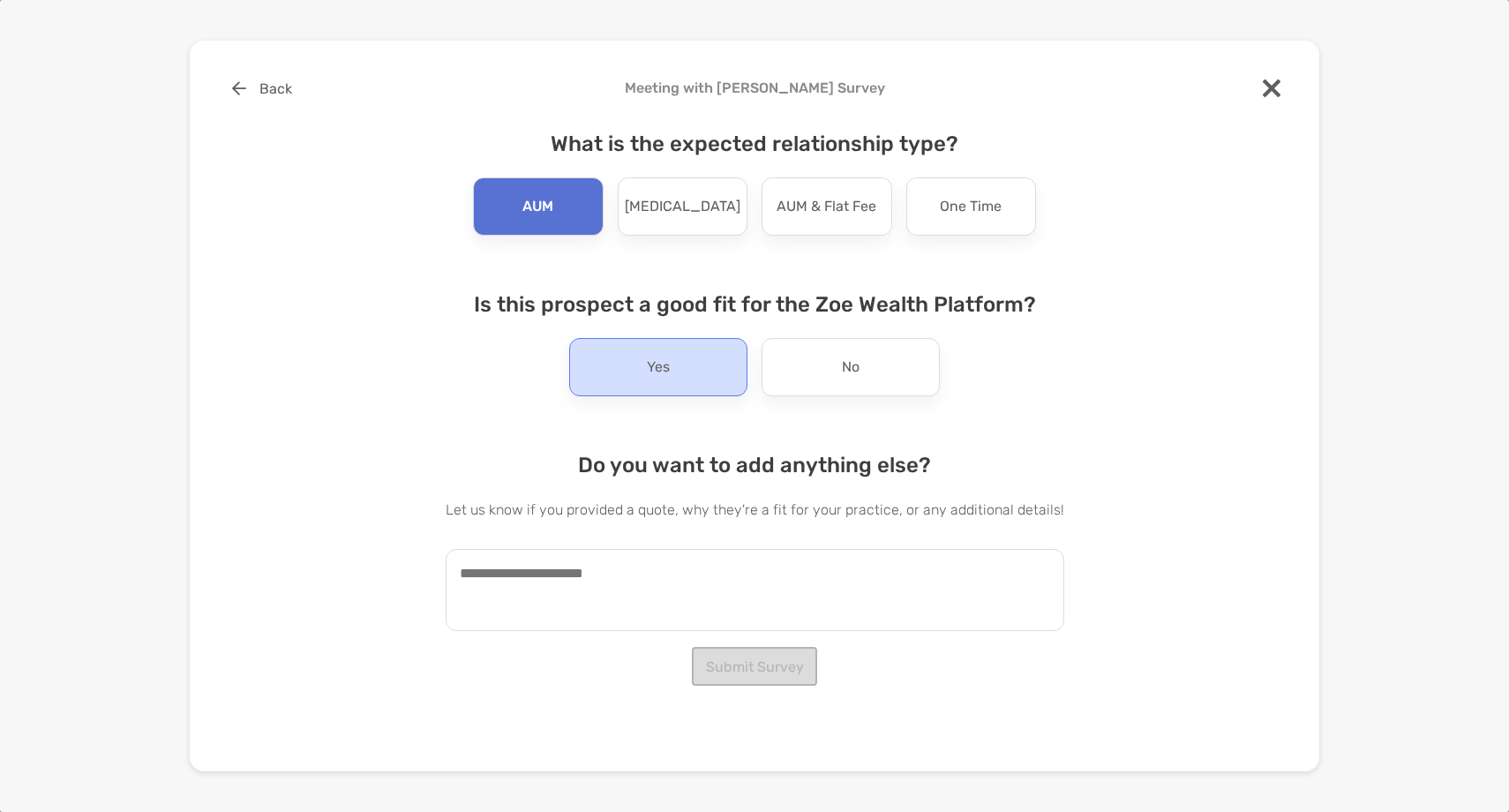
click at [668, 383] on div "Yes" at bounding box center [658, 367] width 178 height 58
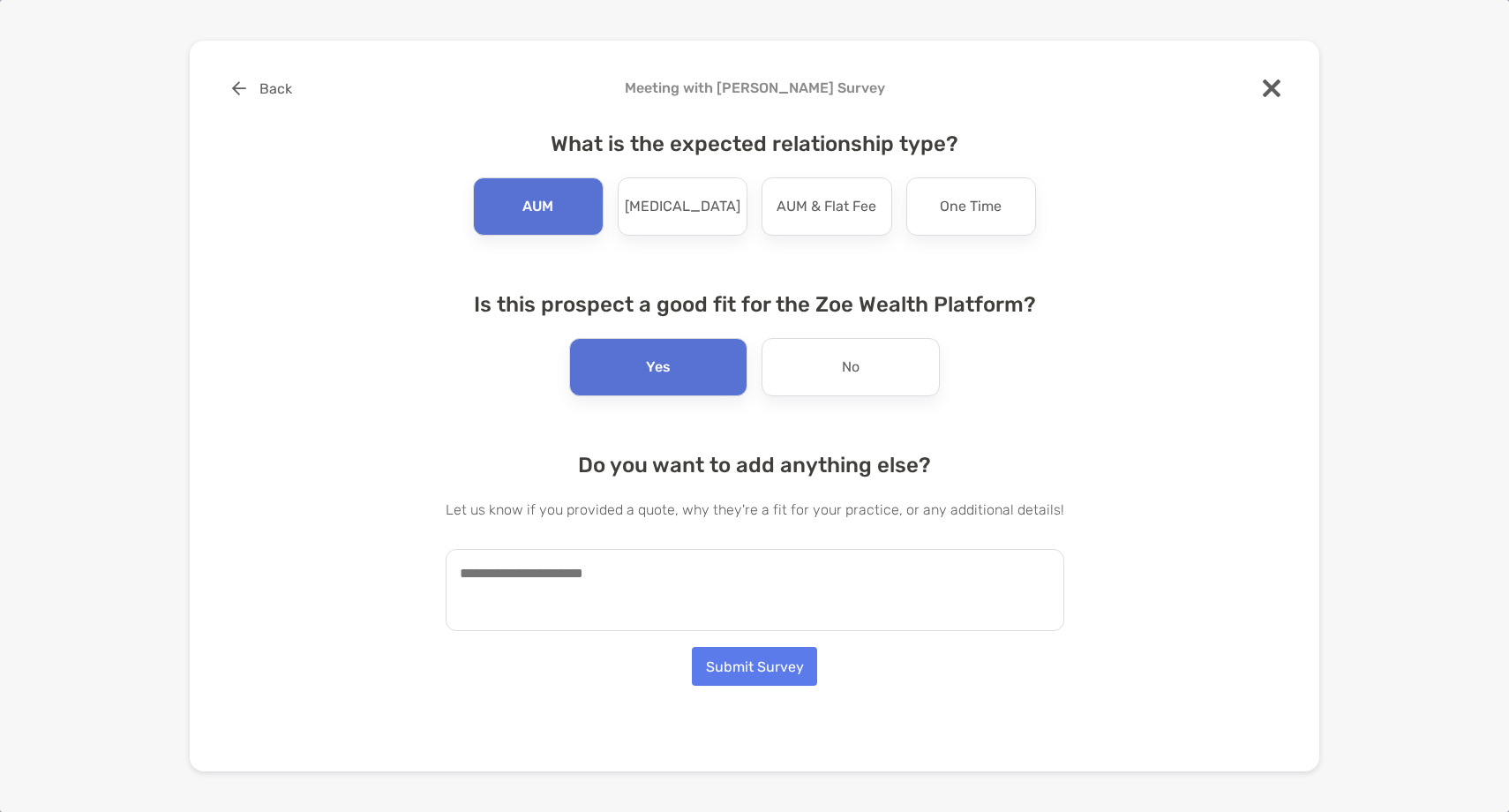
click at [635, 589] on textarea at bounding box center [754, 590] width 619 height 82
paste textarea "**********"
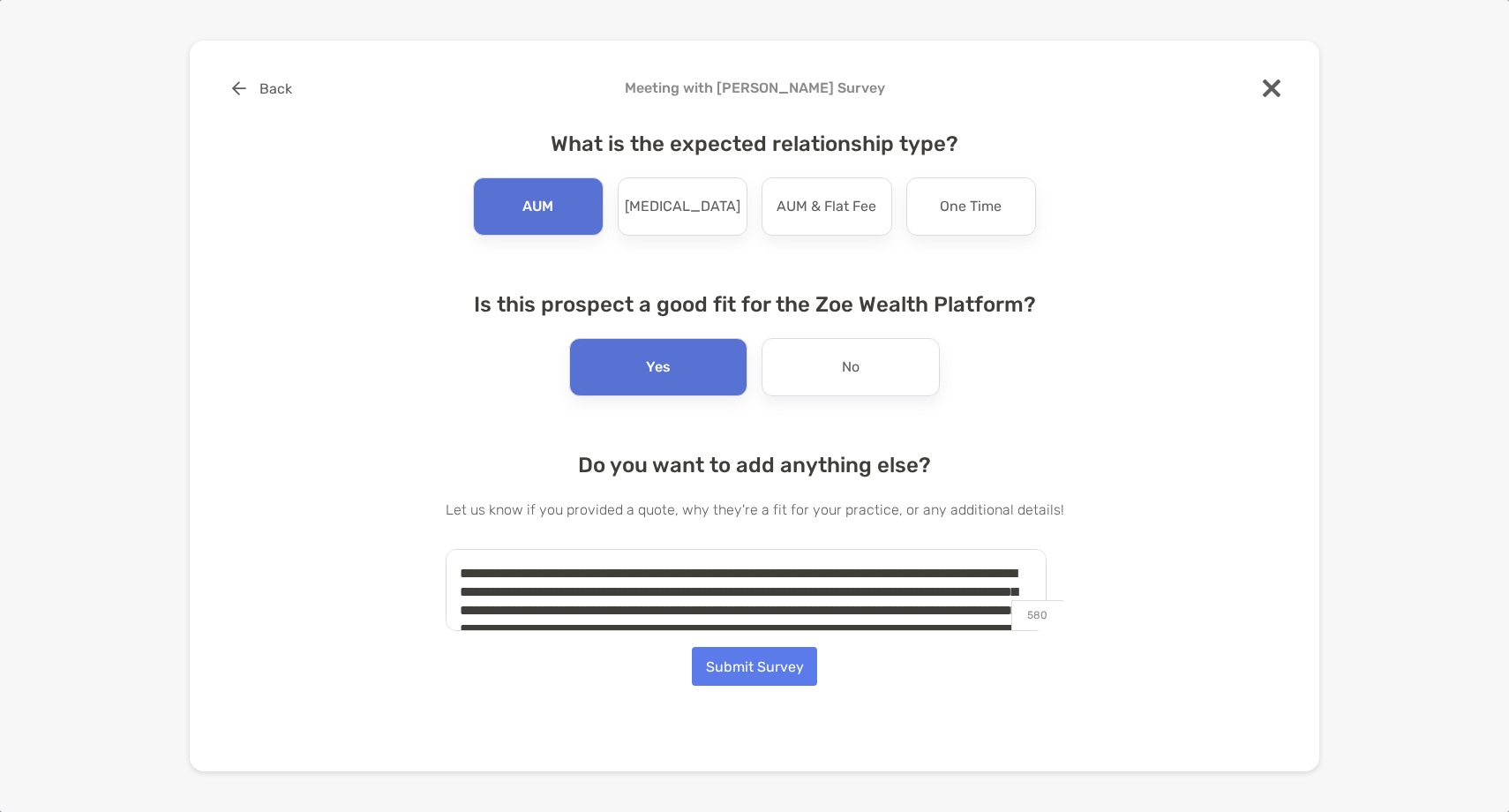
scroll to position [48, 0]
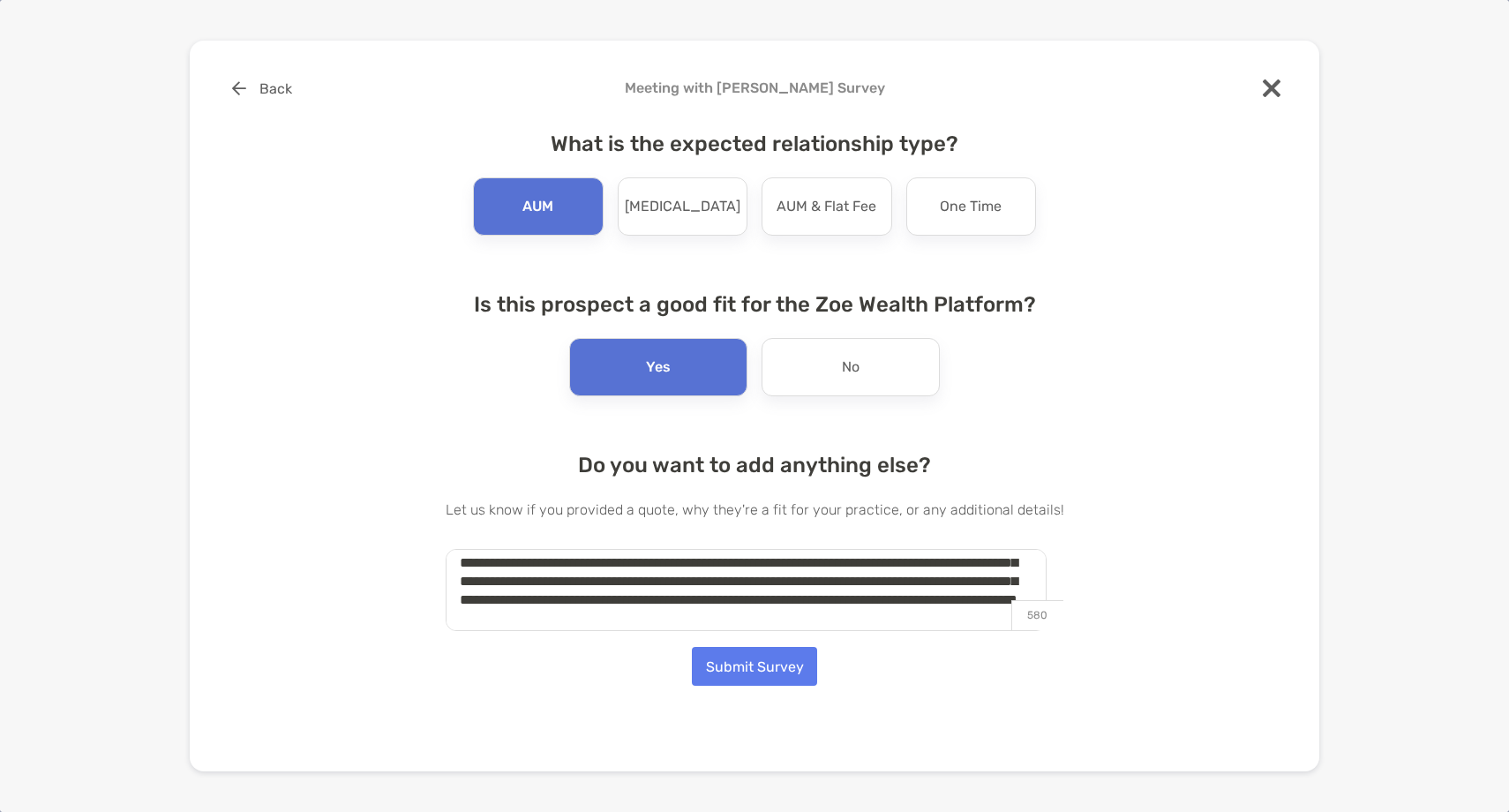
click at [481, 606] on textarea "**********" at bounding box center [746, 590] width 601 height 82
type textarea "**********"
click at [755, 680] on button "Submit Survey" at bounding box center [754, 666] width 126 height 39
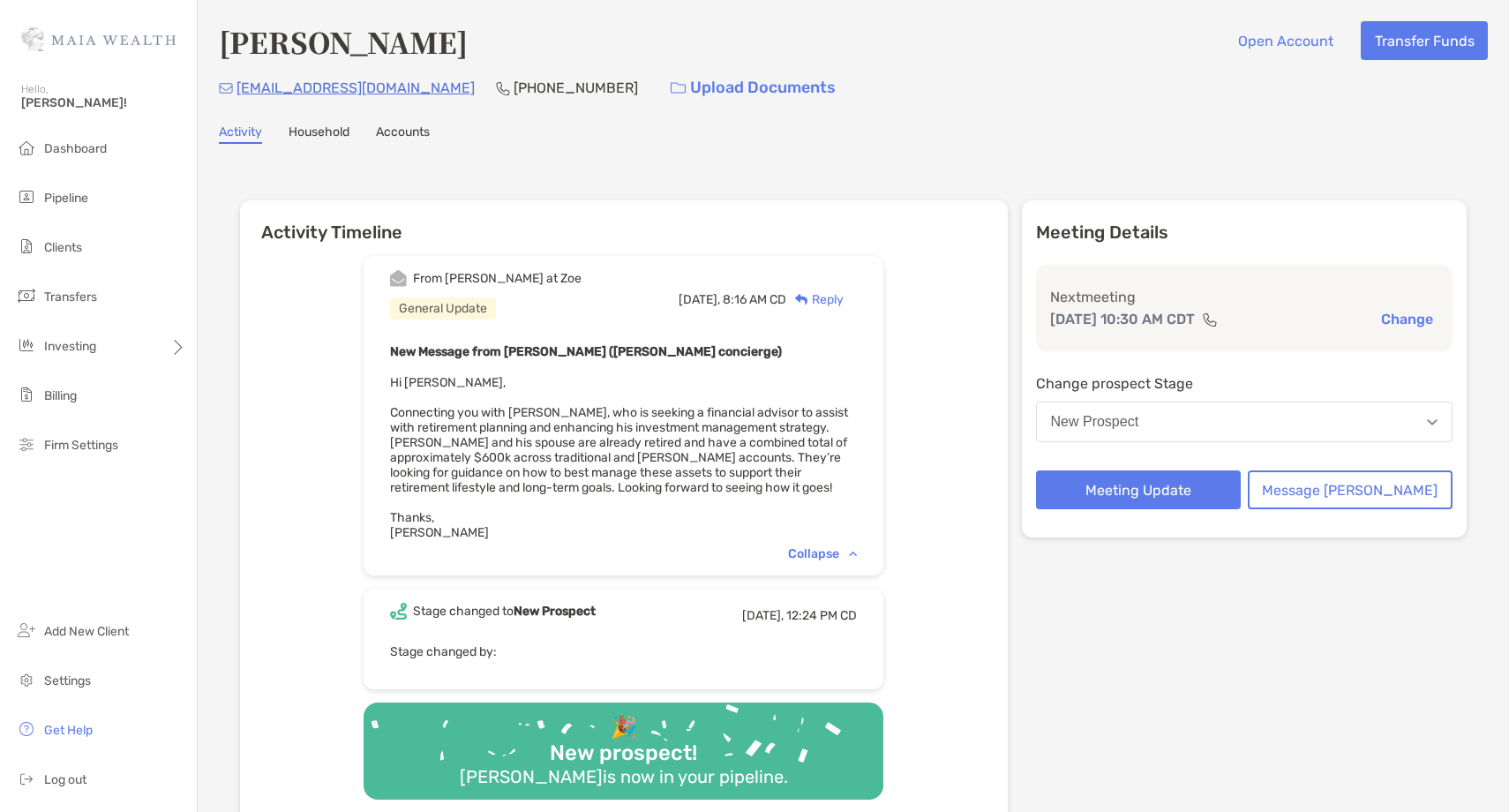
scroll to position [1, 0]
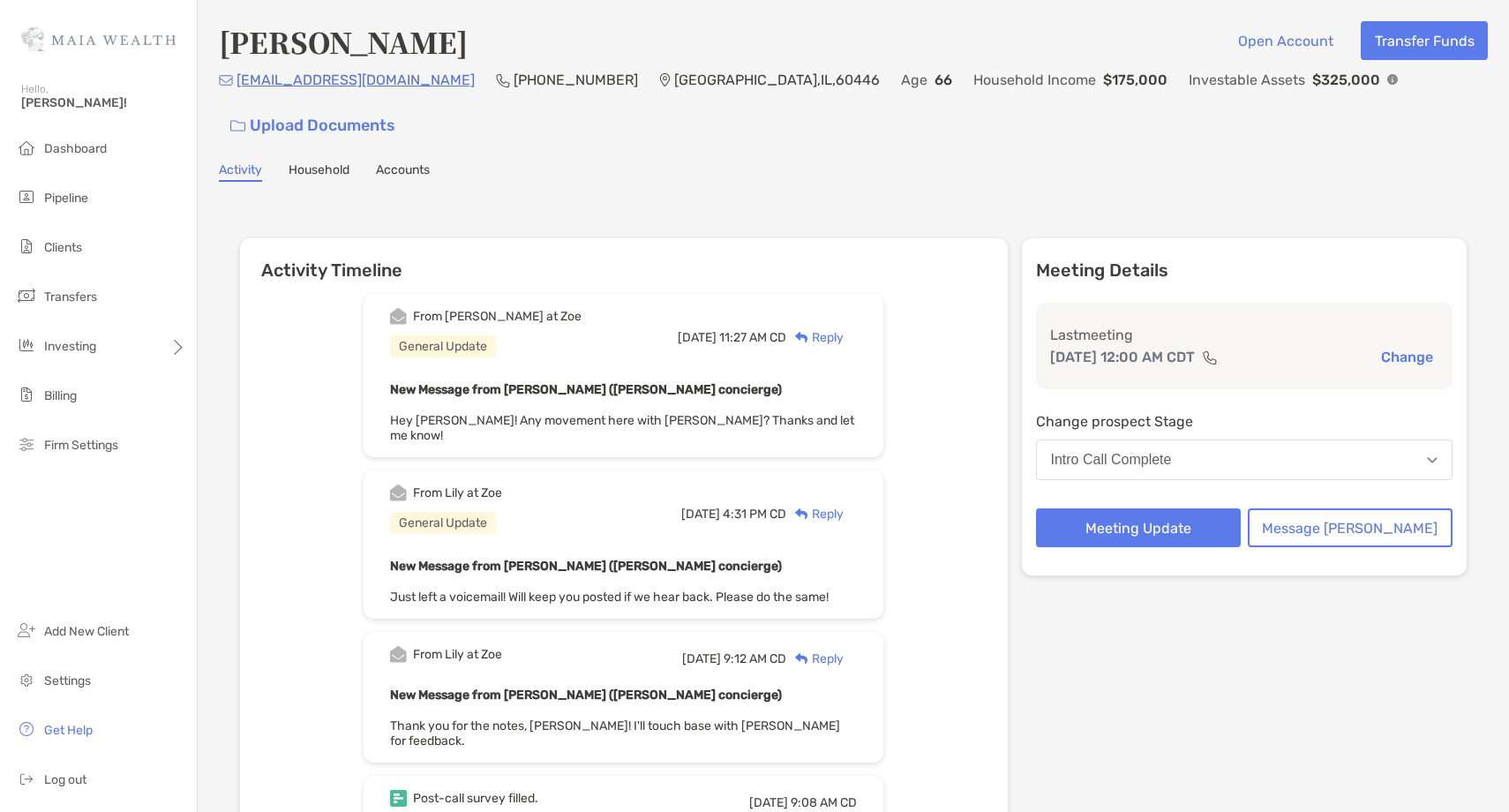
click at [843, 328] on div "Reply" at bounding box center [815, 337] width 58 height 19
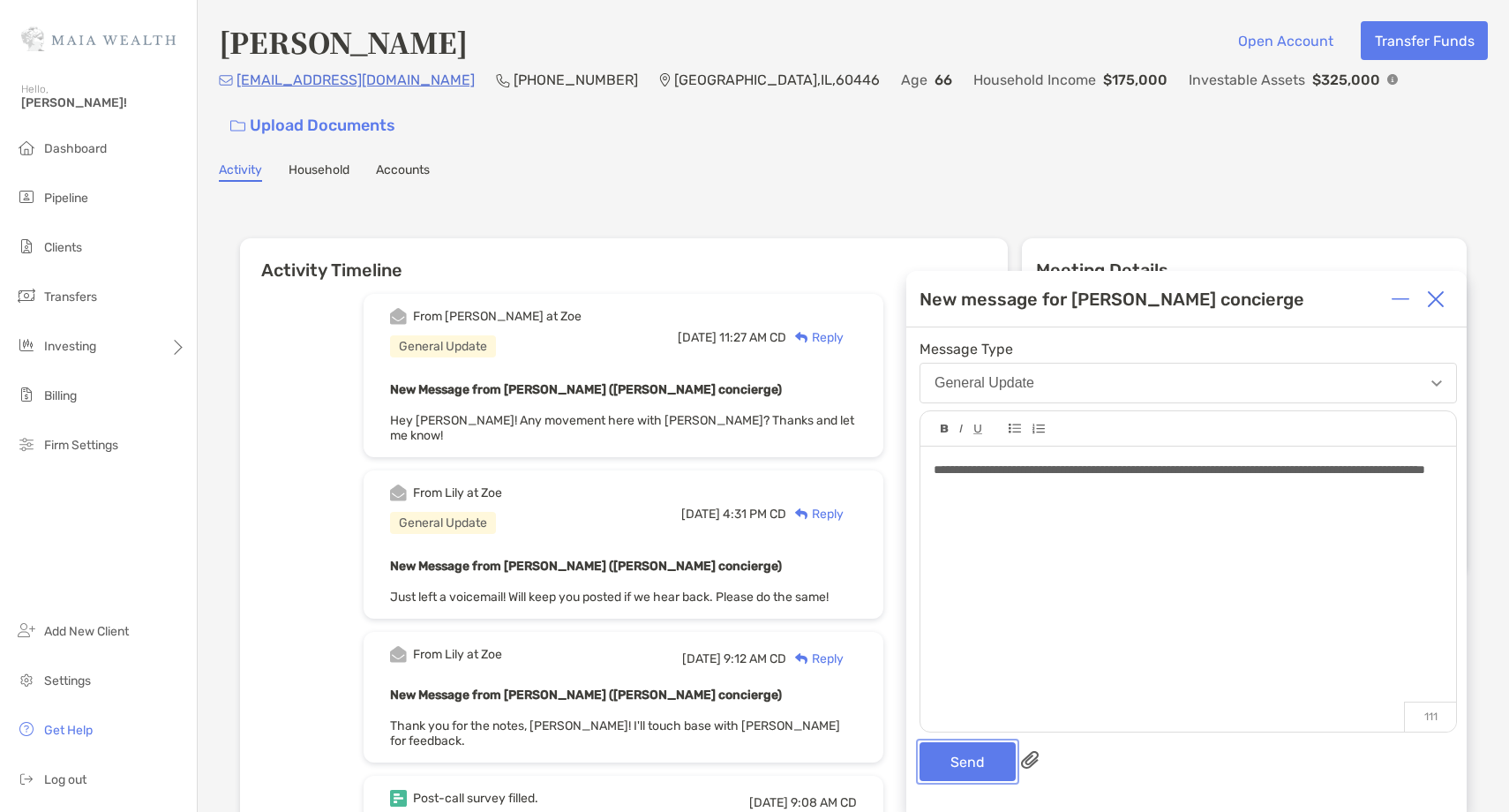
click at [970, 762] on button "Send" at bounding box center [968, 761] width 97 height 39
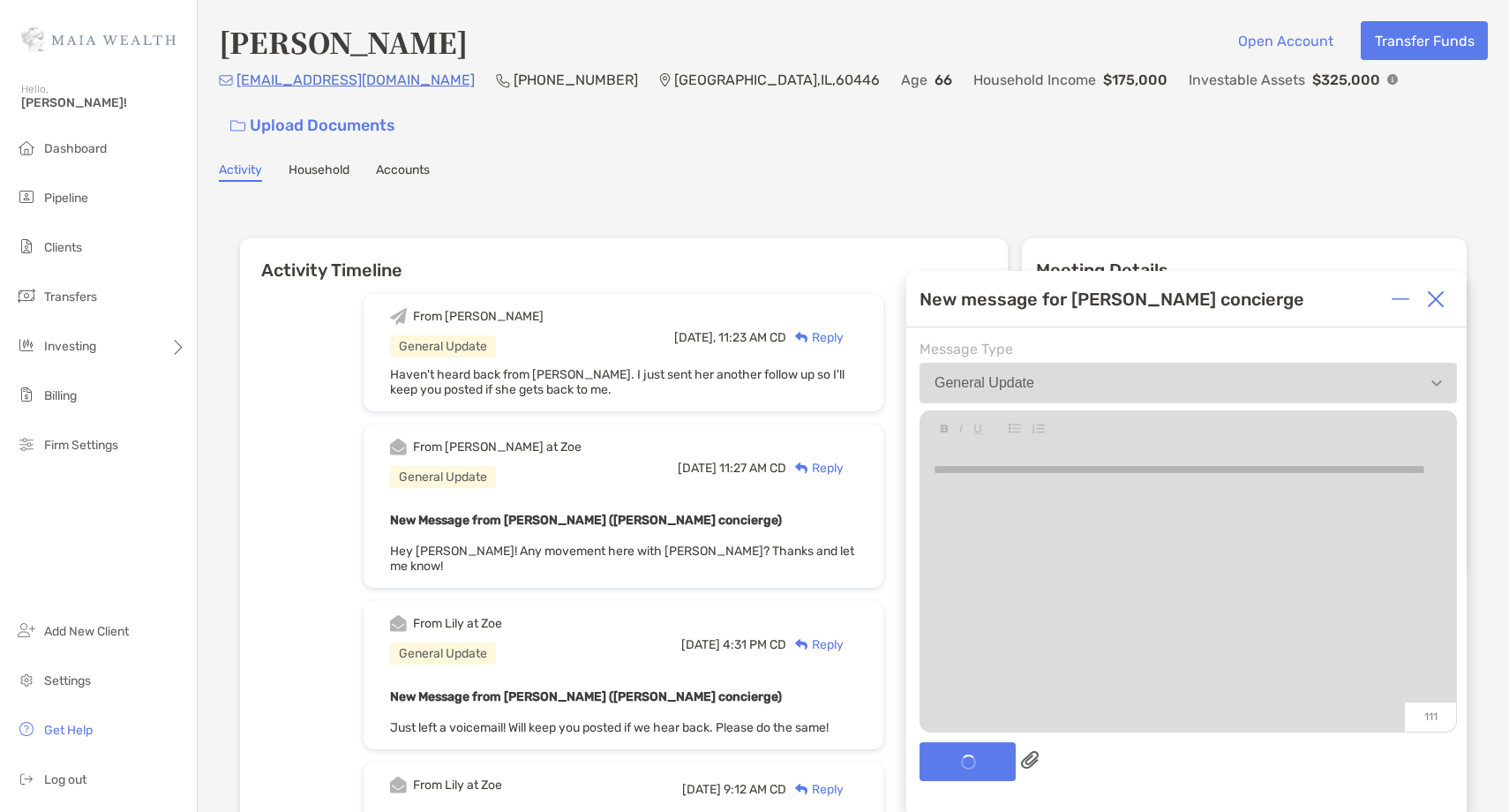
click at [1436, 295] on img at bounding box center [1436, 299] width 18 height 18
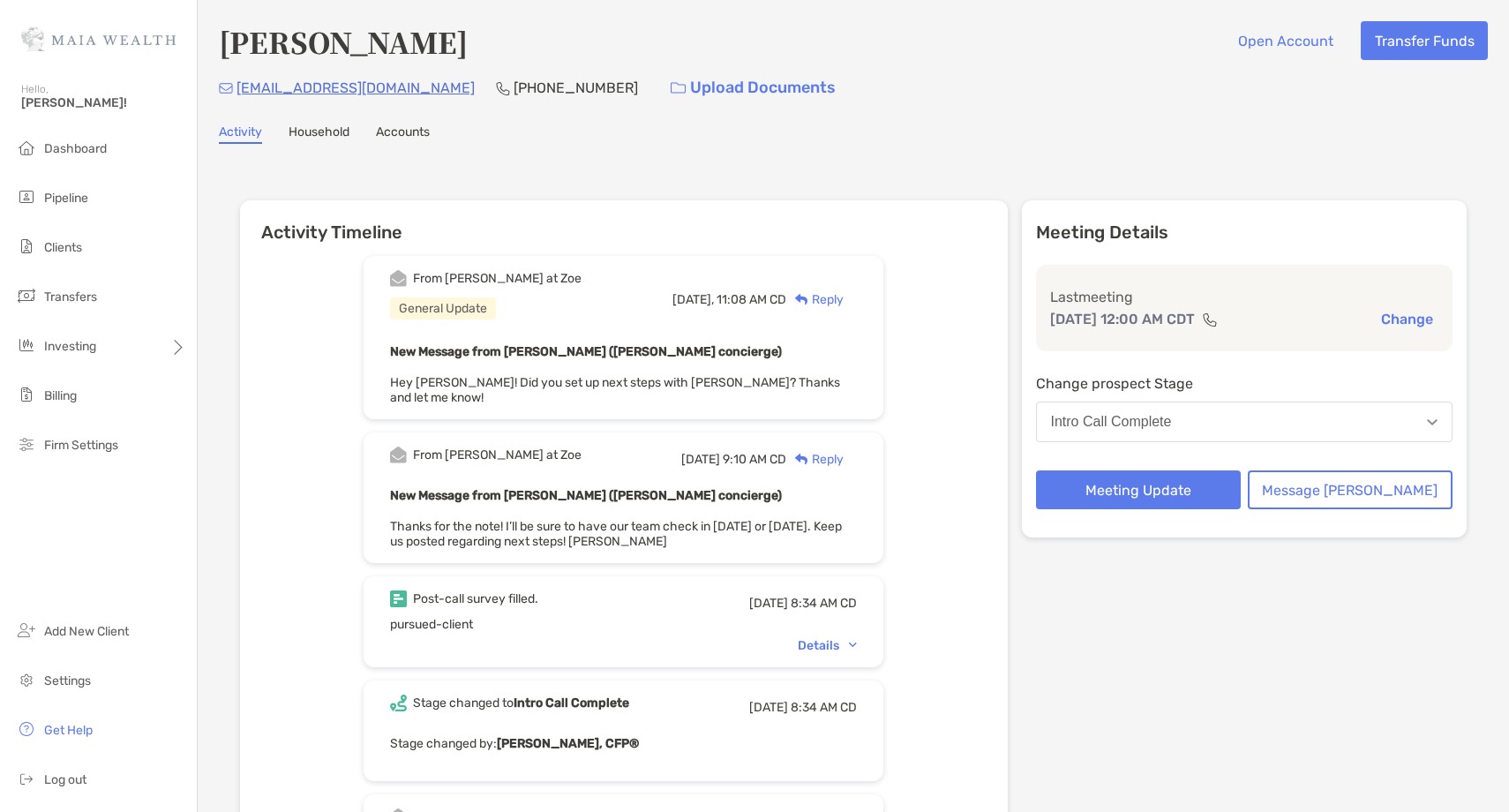
click at [843, 304] on div "Reply" at bounding box center [815, 299] width 58 height 19
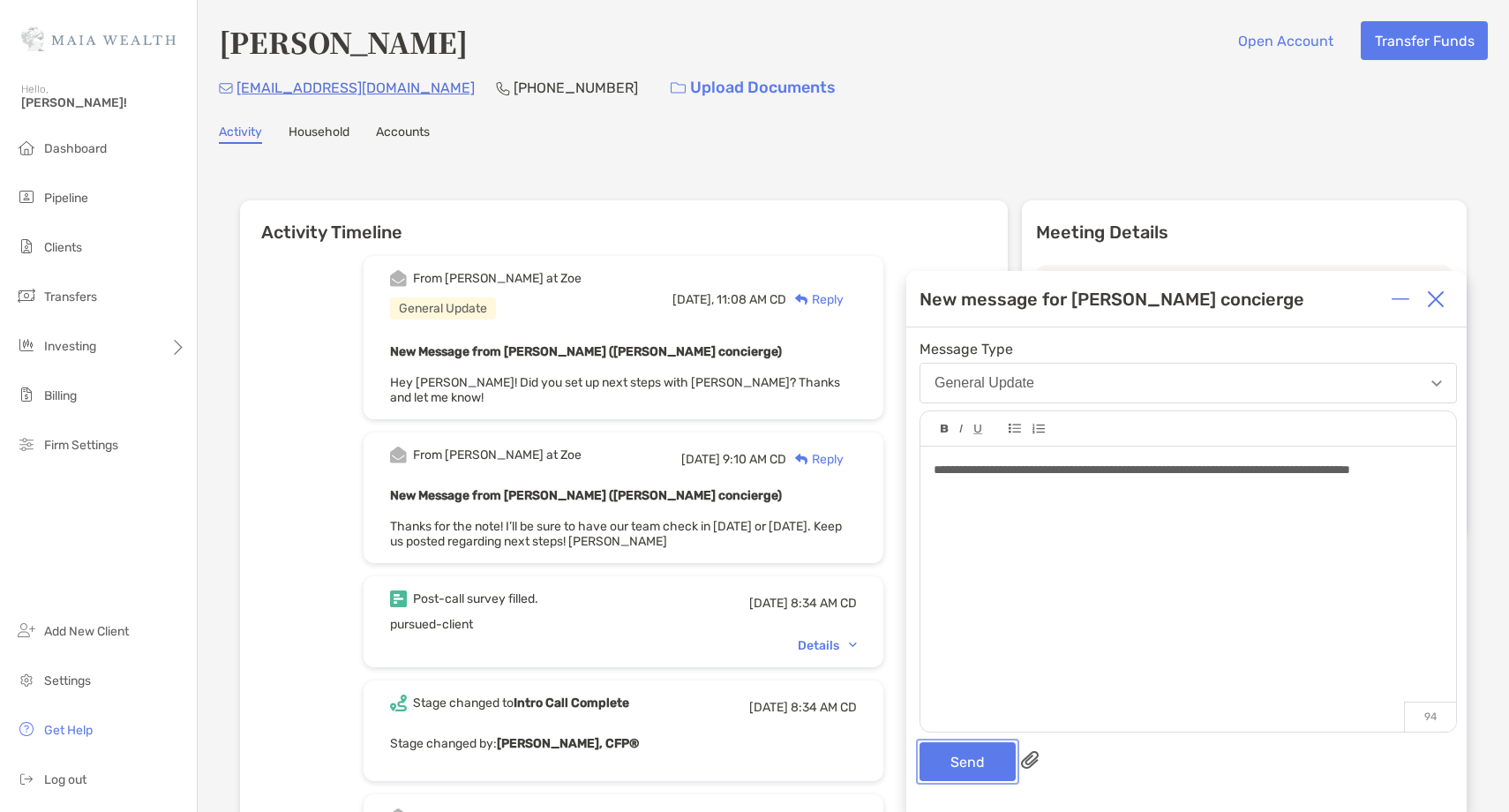
click at [968, 747] on button "Send" at bounding box center [968, 761] width 97 height 39
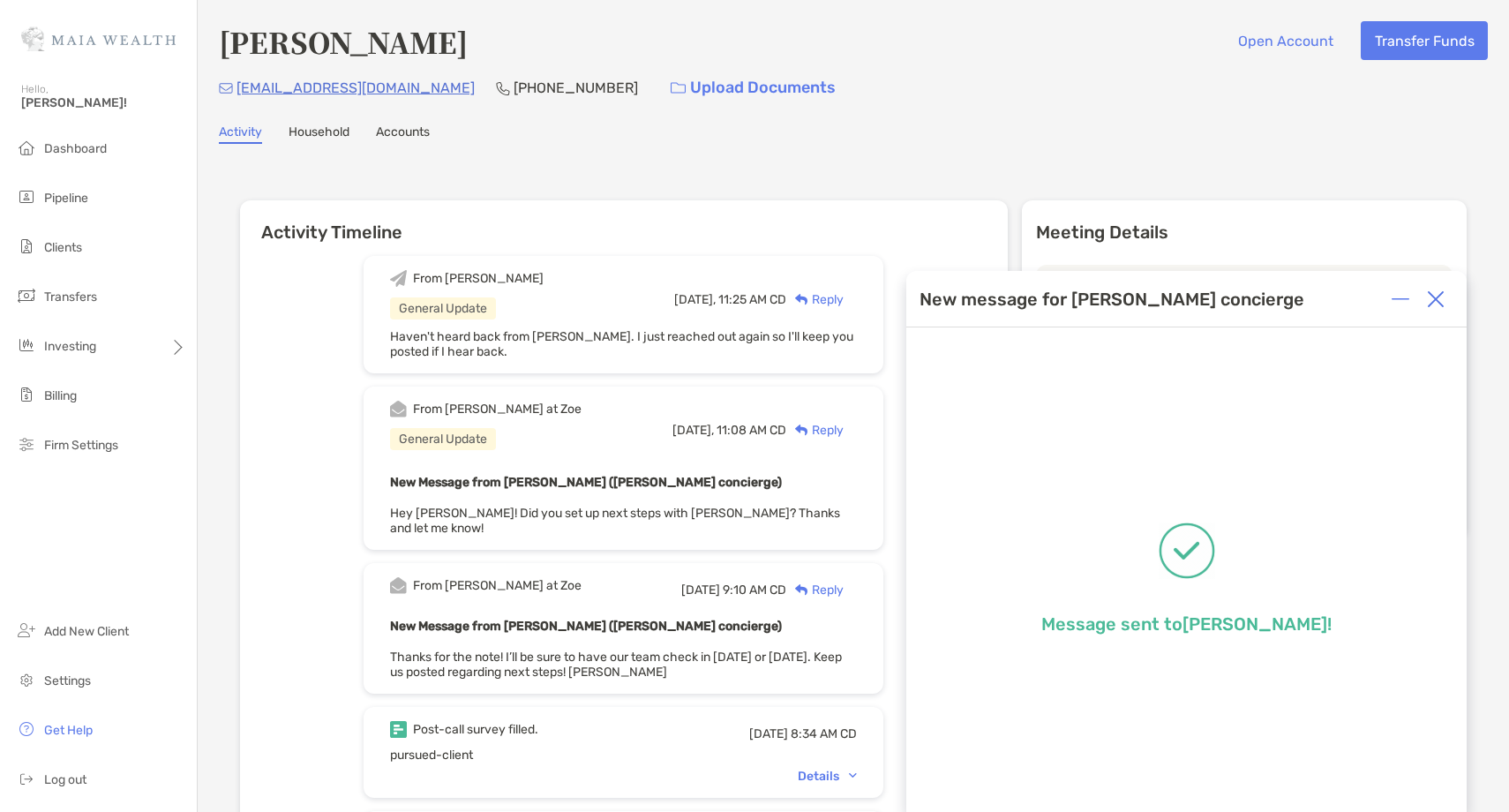
click at [1436, 297] on img at bounding box center [1436, 299] width 18 height 18
